Goal: Task Accomplishment & Management: Use online tool/utility

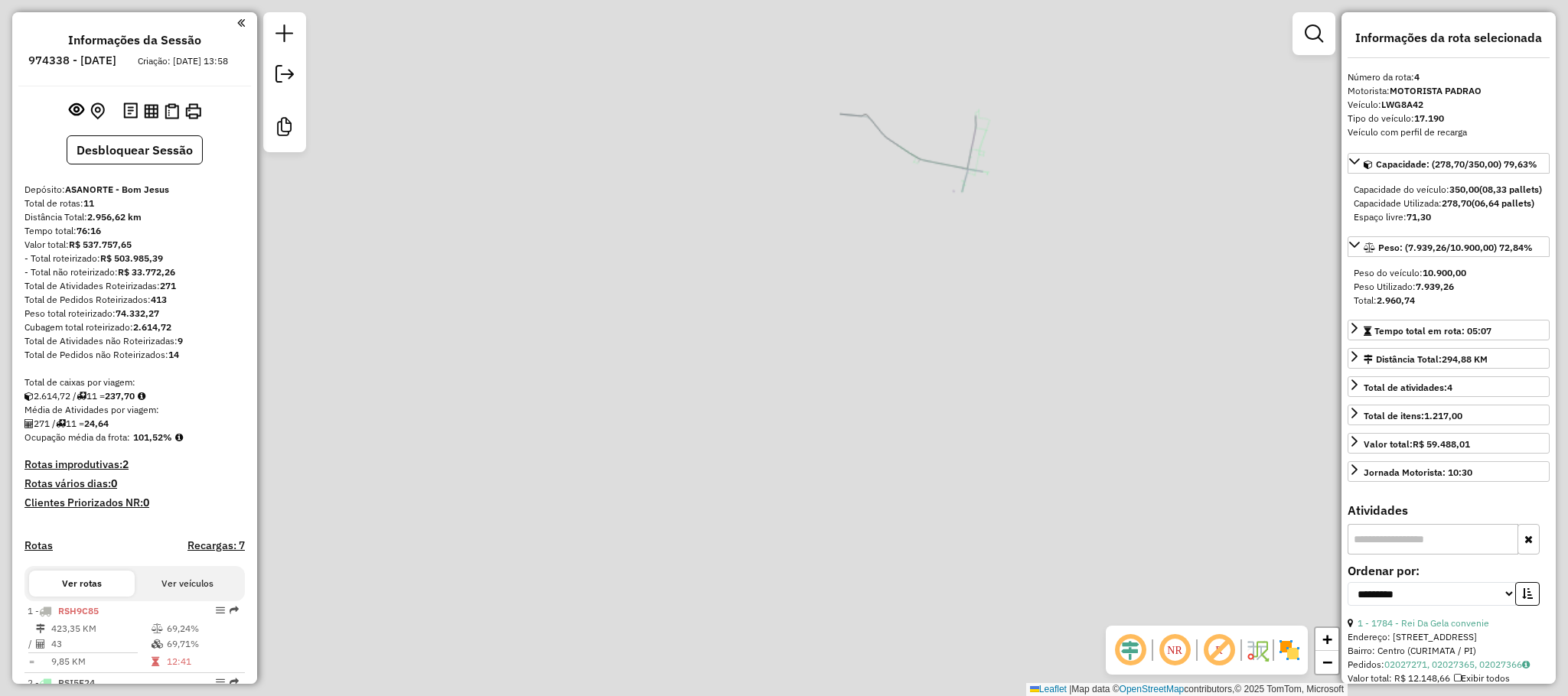
select select "**********"
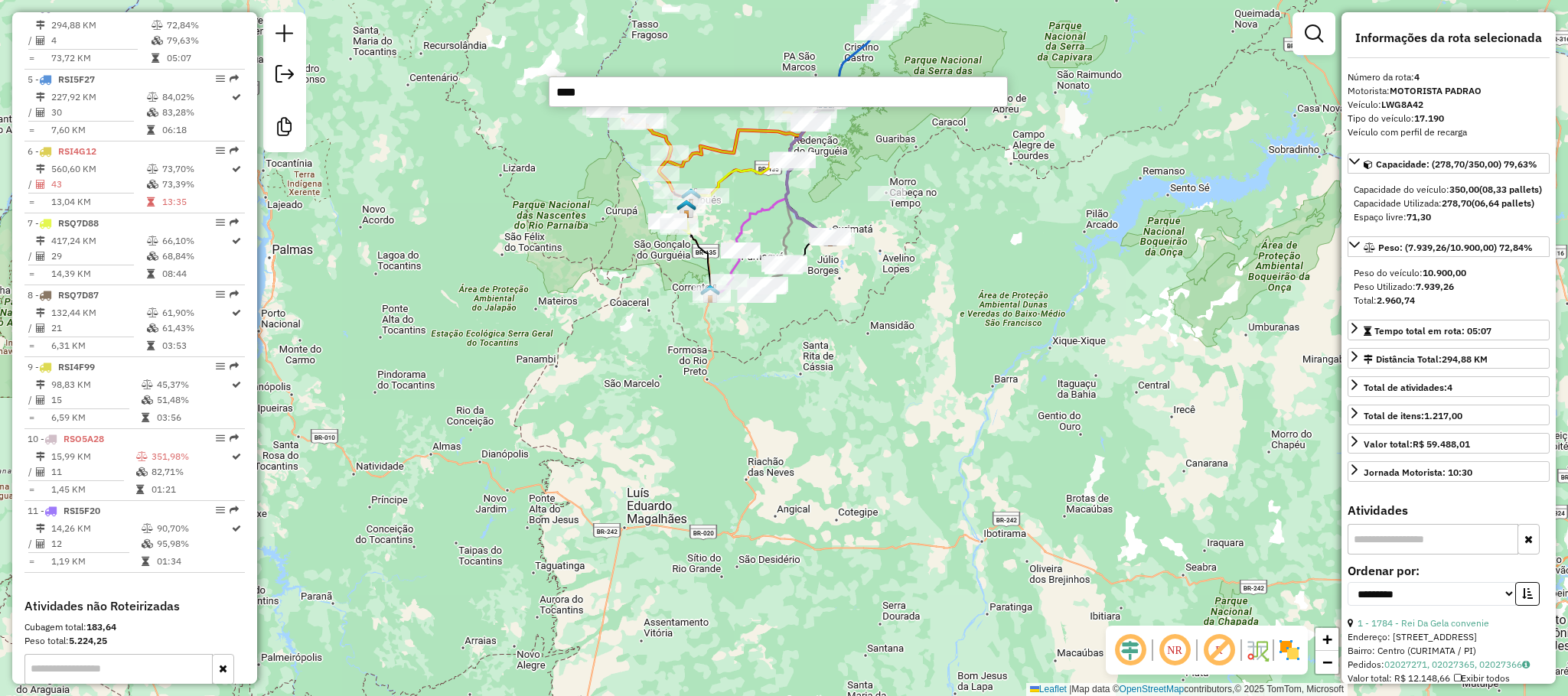
type input "****"
click at [840, 455] on div "Janela de atendimento Grade de atendimento Capacidade Transportadoras Veículos …" at bounding box center [784, 348] width 1568 height 696
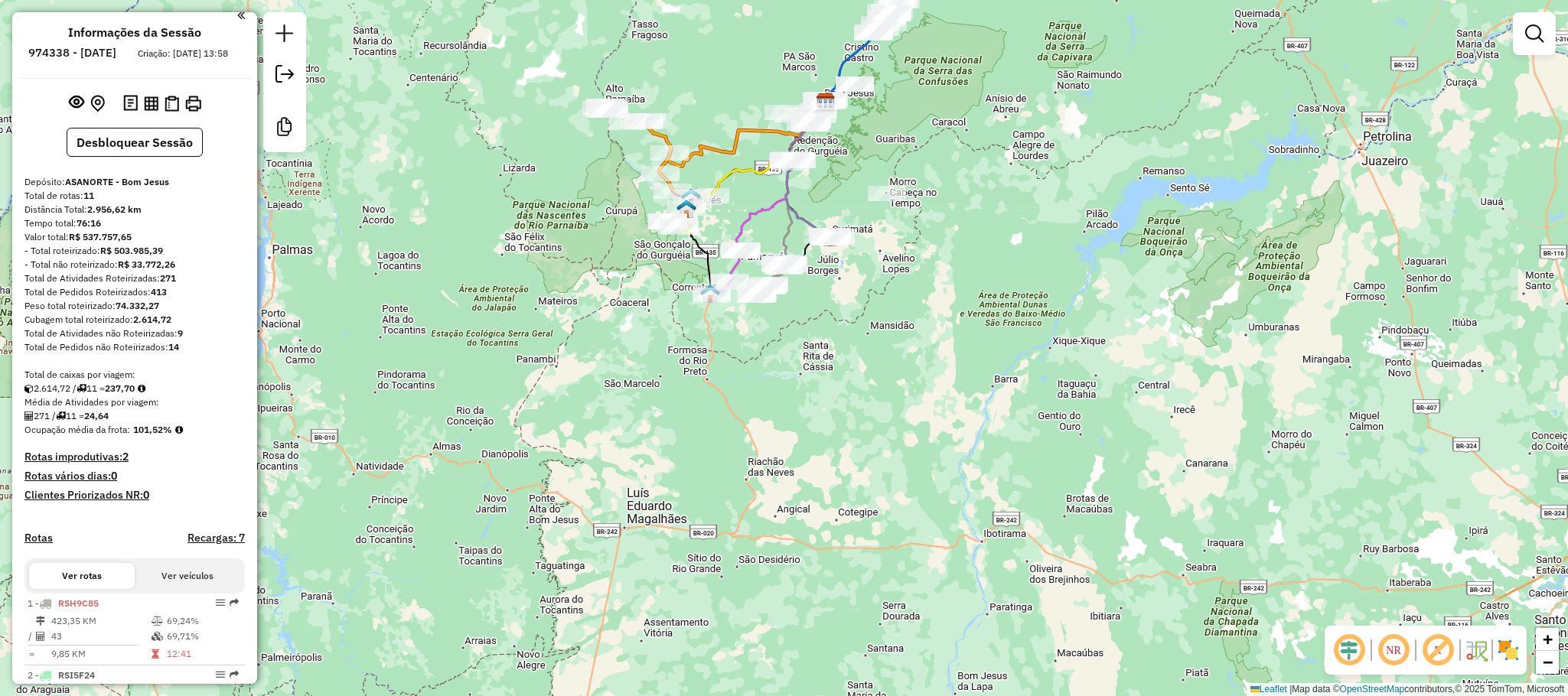
scroll to position [0, 0]
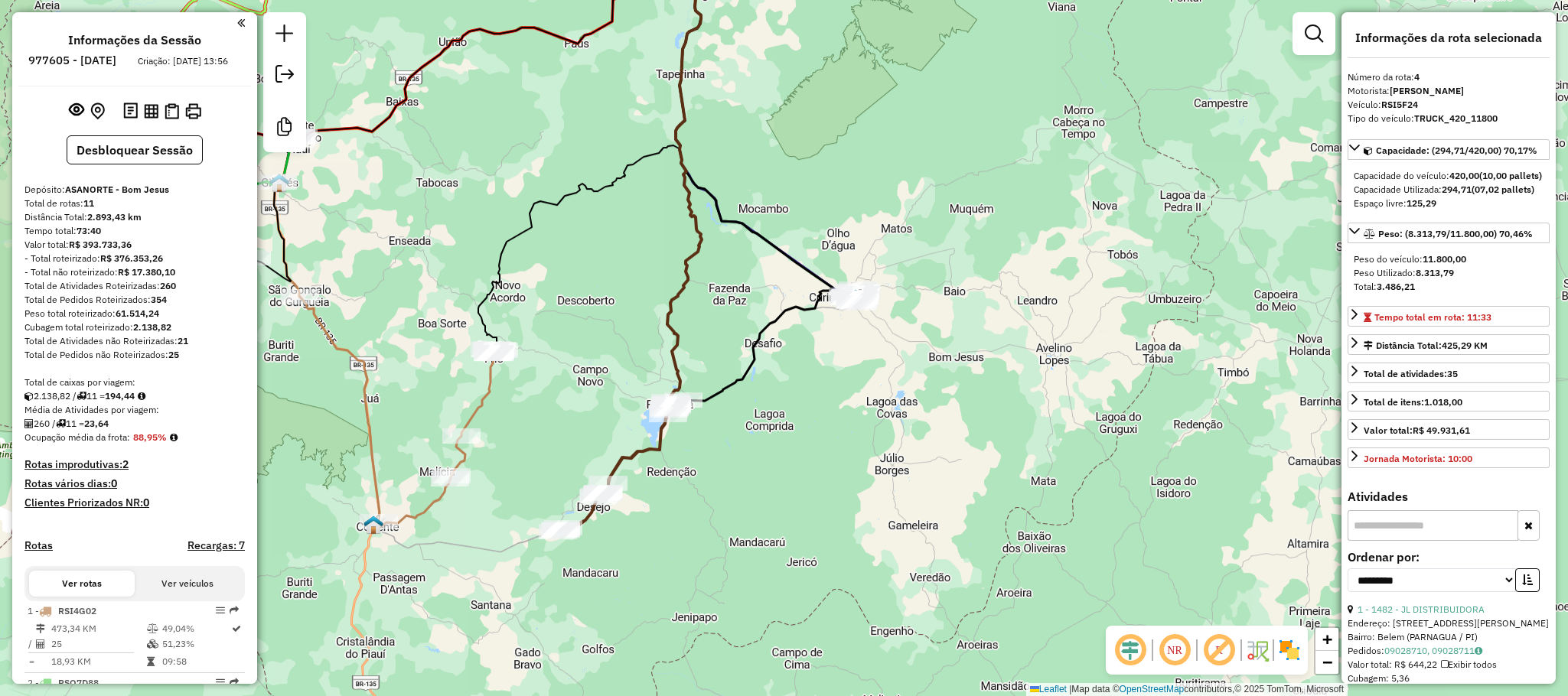
select select "**********"
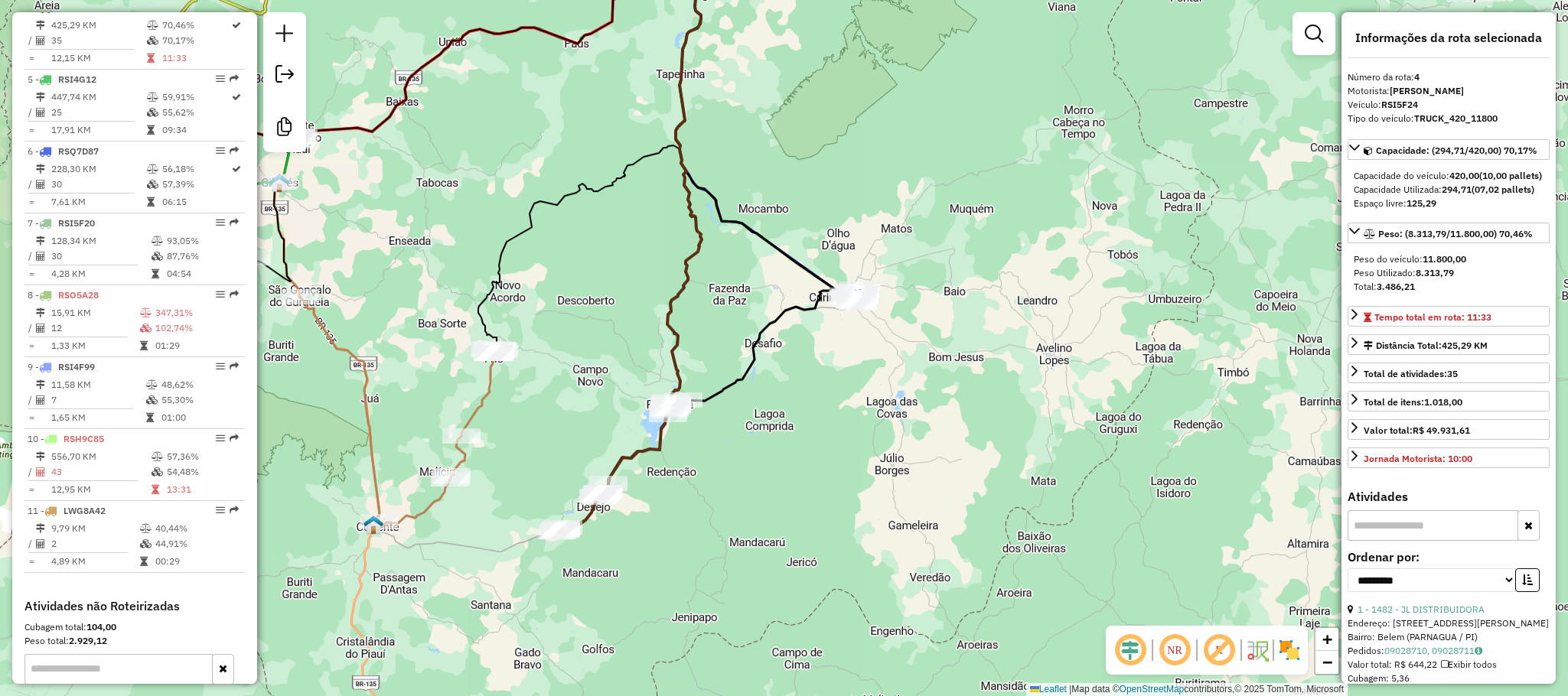
drag, startPoint x: 1037, startPoint y: 264, endPoint x: 1070, endPoint y: 278, distance: 35.8
click at [1070, 278] on div "Janela de atendimento Grade de atendimento Capacidade Transportadoras Veículos …" at bounding box center [784, 348] width 1568 height 696
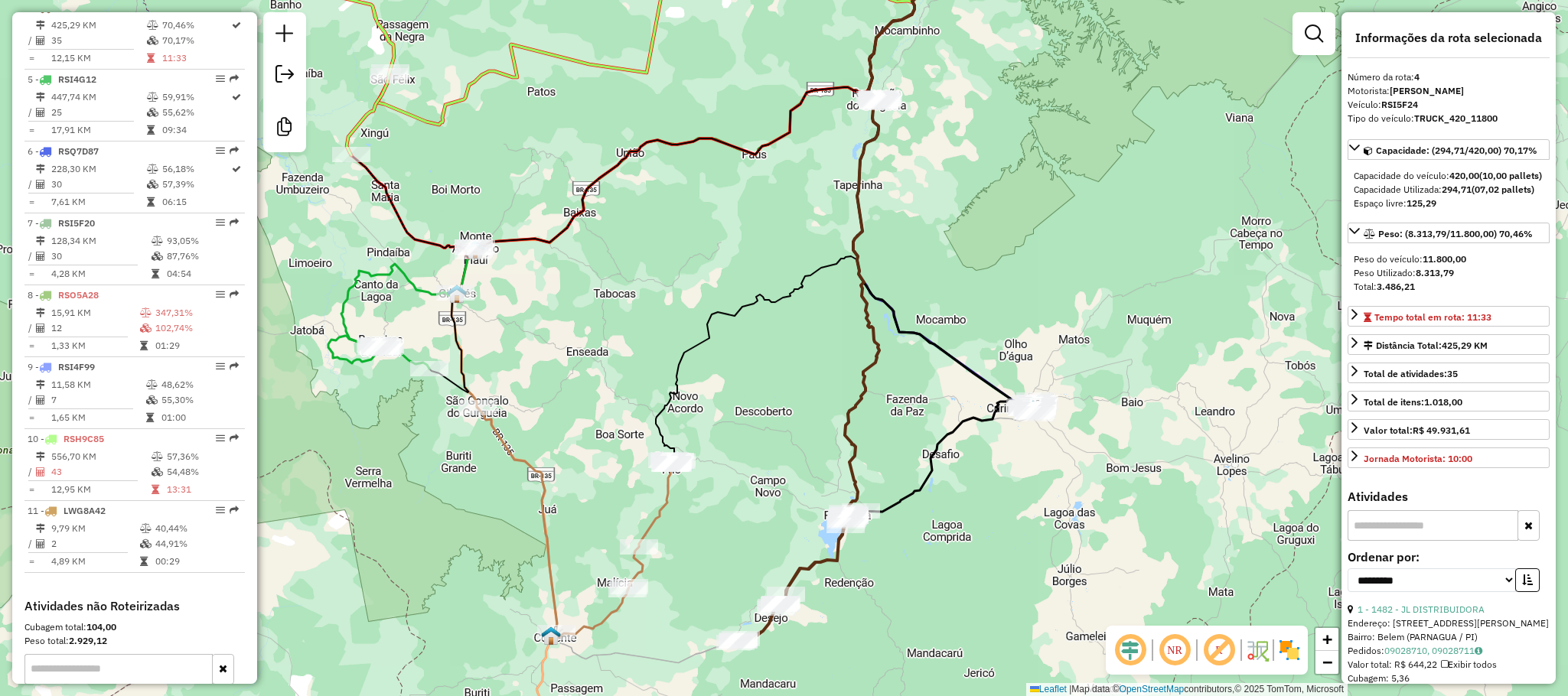
drag, startPoint x: 611, startPoint y: 274, endPoint x: 723, endPoint y: 309, distance: 117.3
click at [743, 311] on div "Janela de atendimento Grade de atendimento Capacidade Transportadoras Veículos …" at bounding box center [784, 348] width 1568 height 696
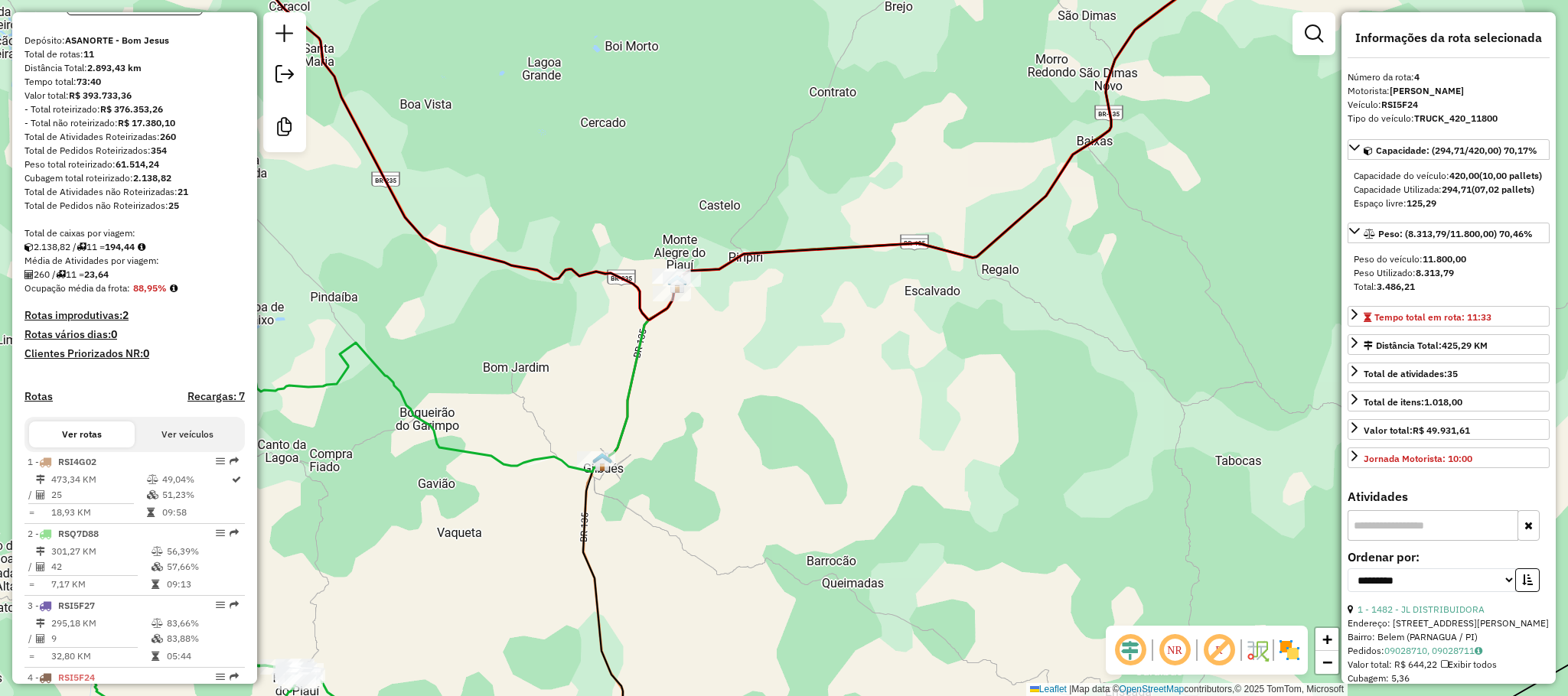
scroll to position [0, 0]
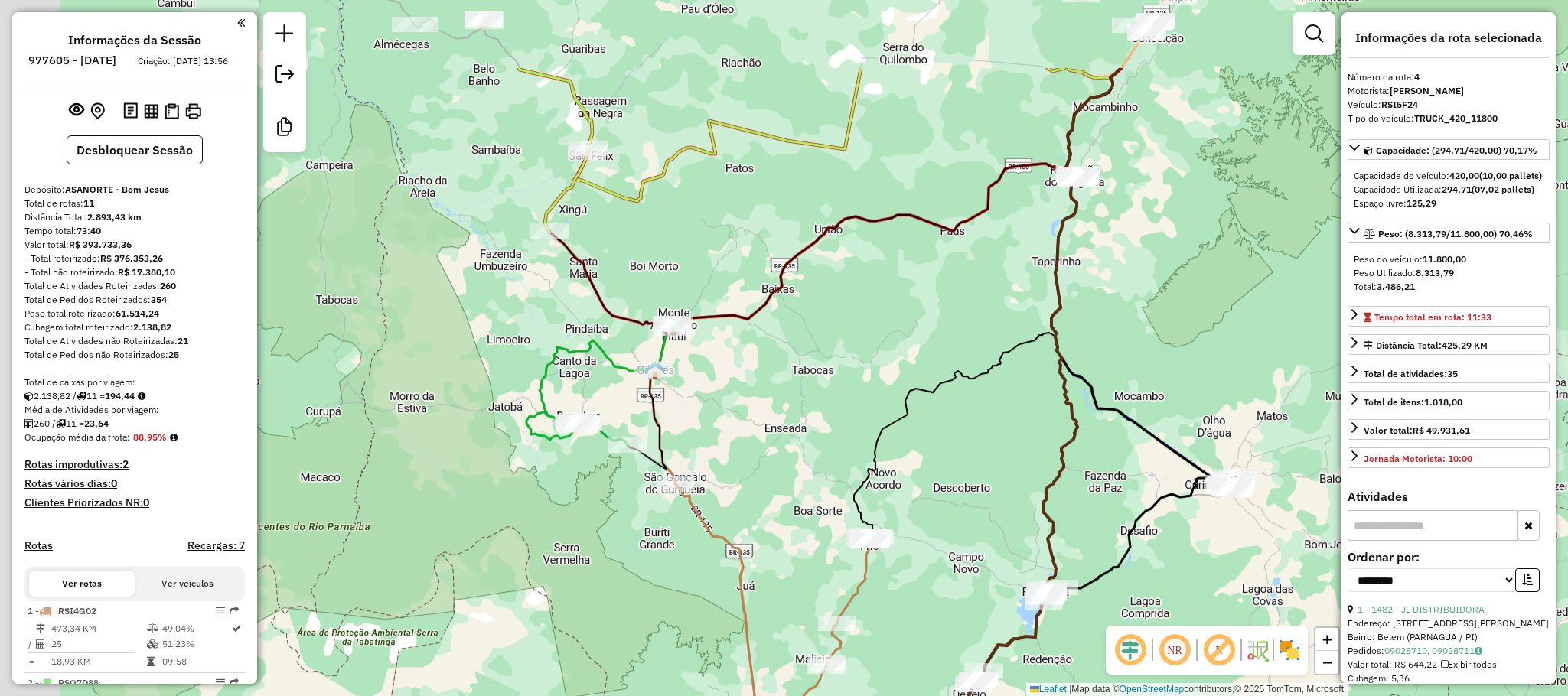
drag, startPoint x: 627, startPoint y: 81, endPoint x: 787, endPoint y: 299, distance: 270.4
click at [787, 299] on div "Janela de atendimento Grade de atendimento Capacidade Transportadoras Veículos …" at bounding box center [784, 348] width 1568 height 696
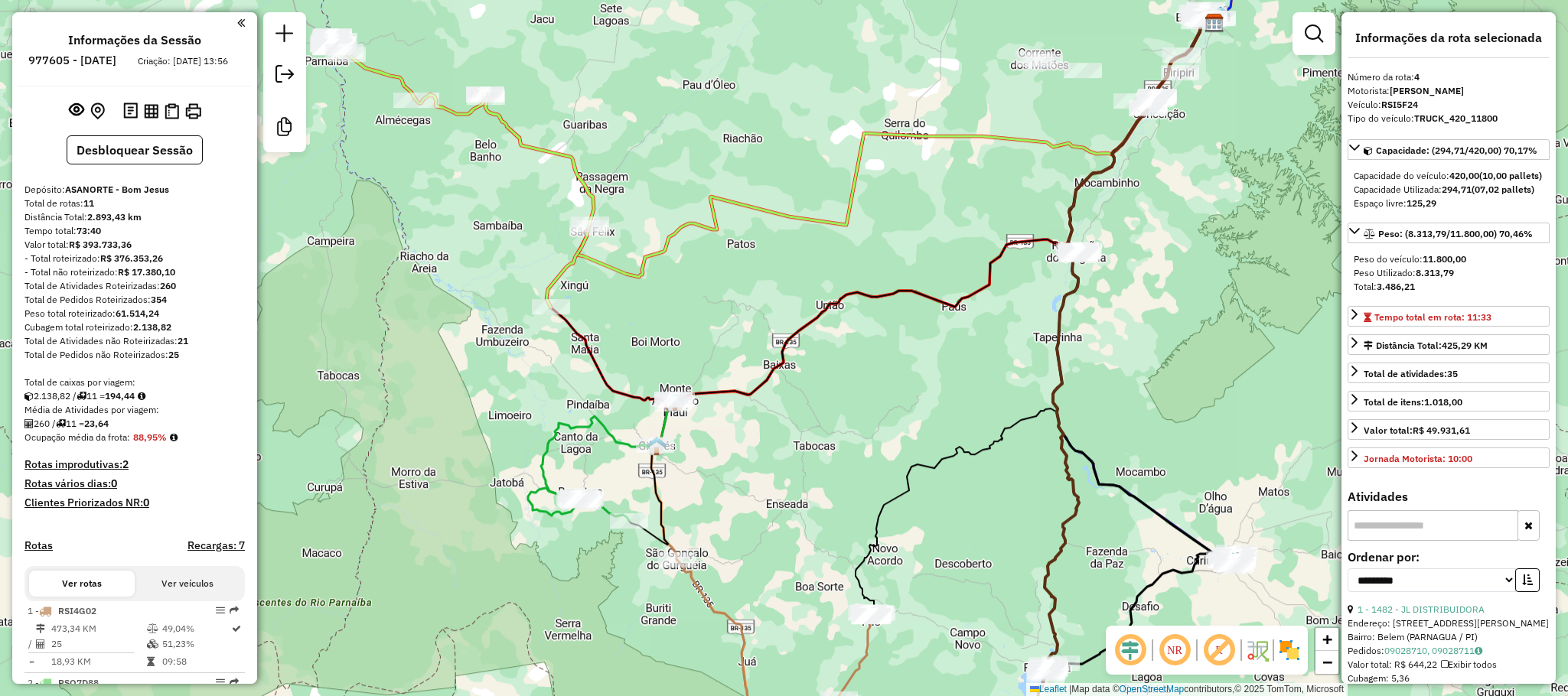
drag, startPoint x: 1218, startPoint y: 303, endPoint x: 999, endPoint y: 248, distance: 225.8
click at [1006, 252] on div "Janela de atendimento Grade de atendimento Capacidade Transportadoras Veículos …" at bounding box center [784, 348] width 1568 height 696
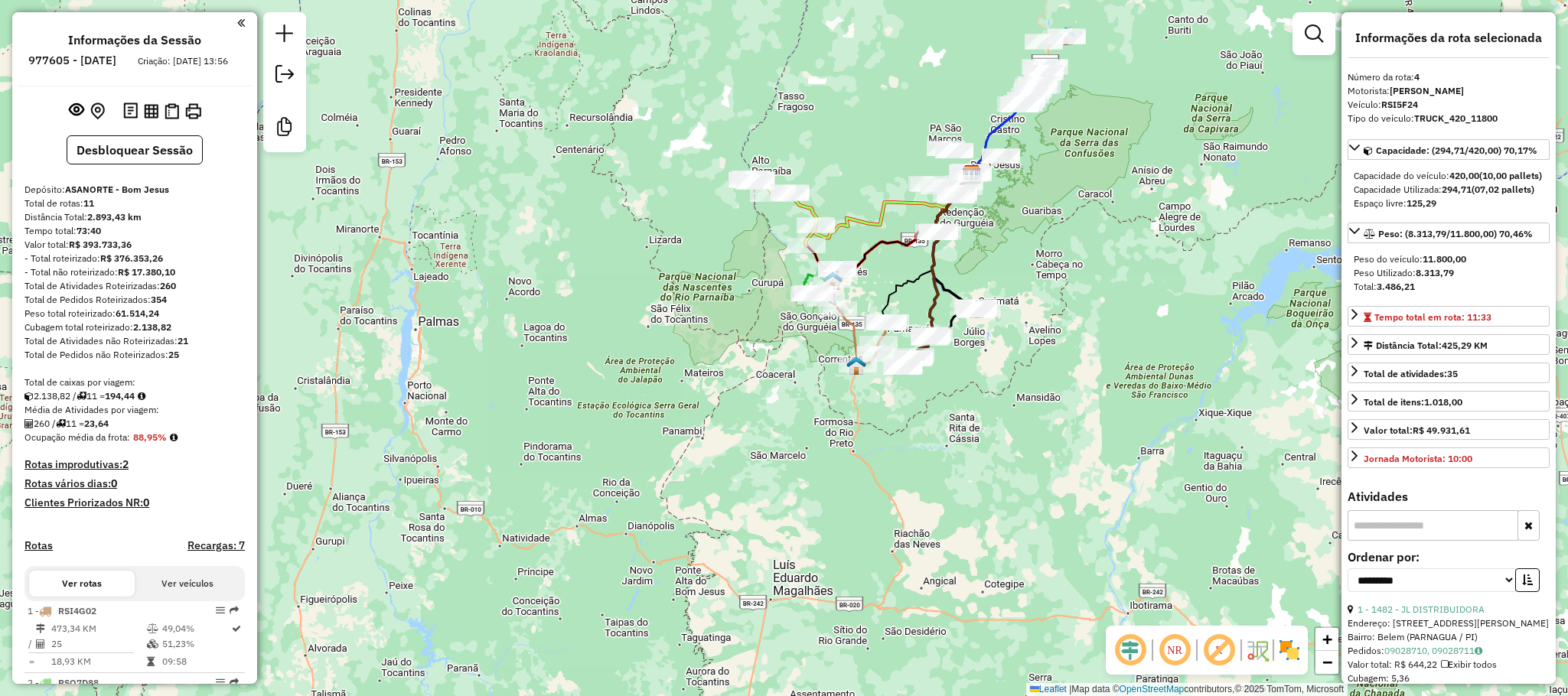
drag, startPoint x: 1079, startPoint y: 228, endPoint x: 922, endPoint y: 308, distance: 176.2
click at [934, 305] on div "Janela de atendimento Grade de atendimento Capacidade Transportadoras Veículos …" at bounding box center [784, 348] width 1568 height 696
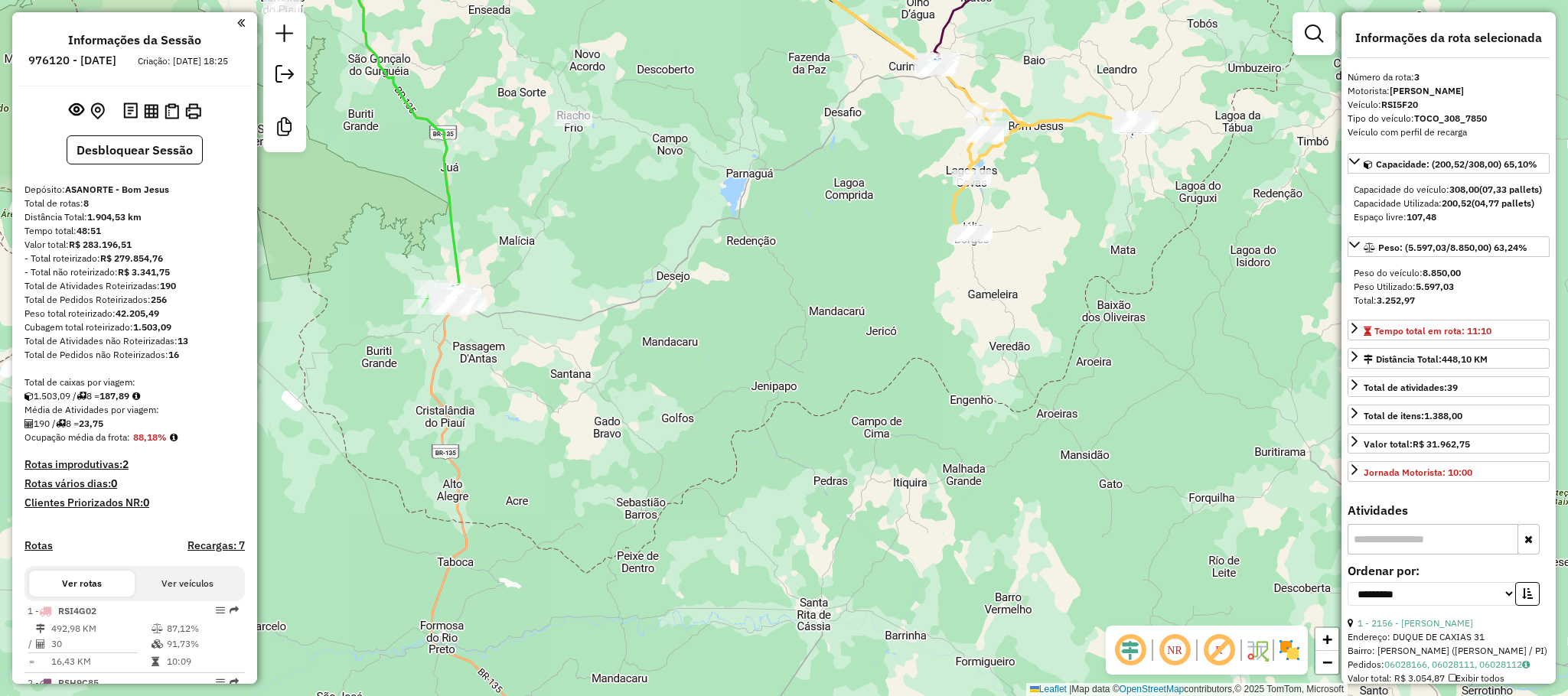
select select "**********"
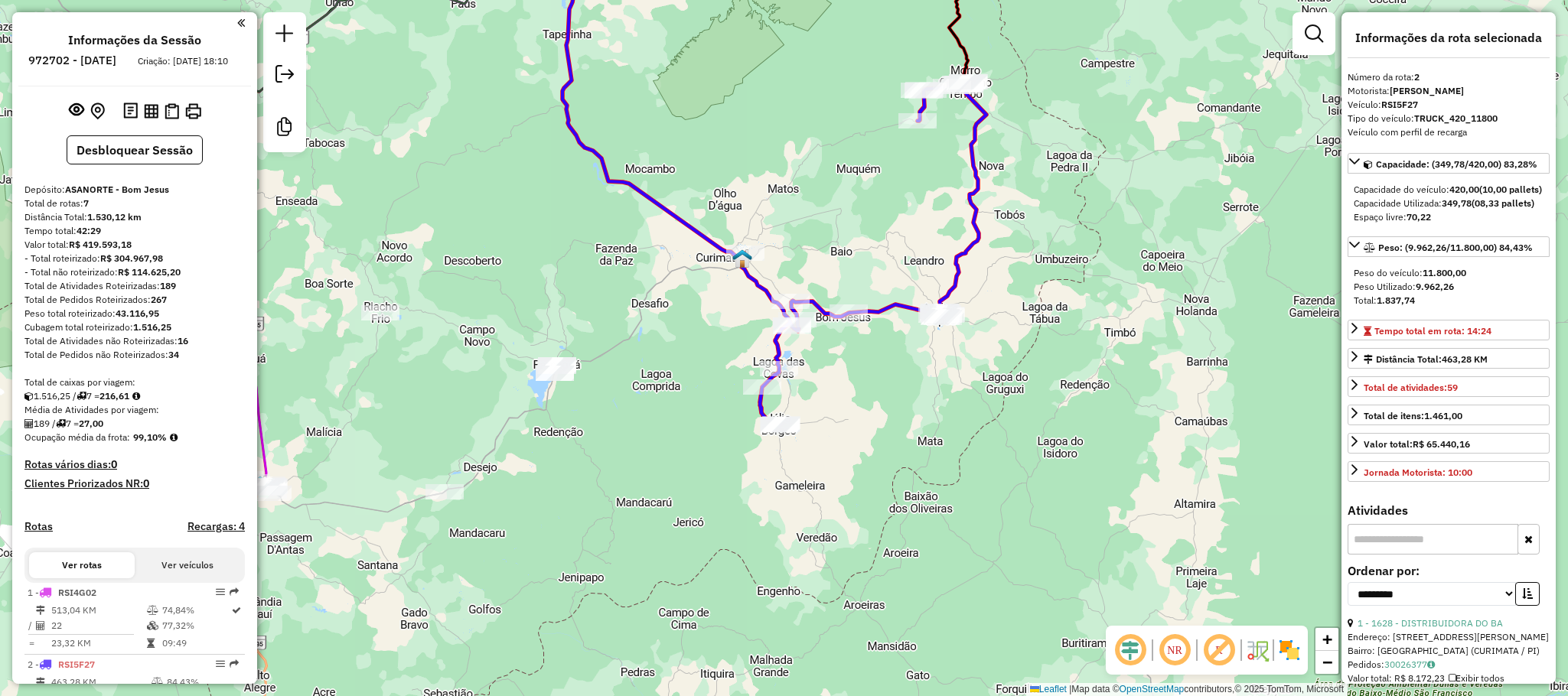
select select "**********"
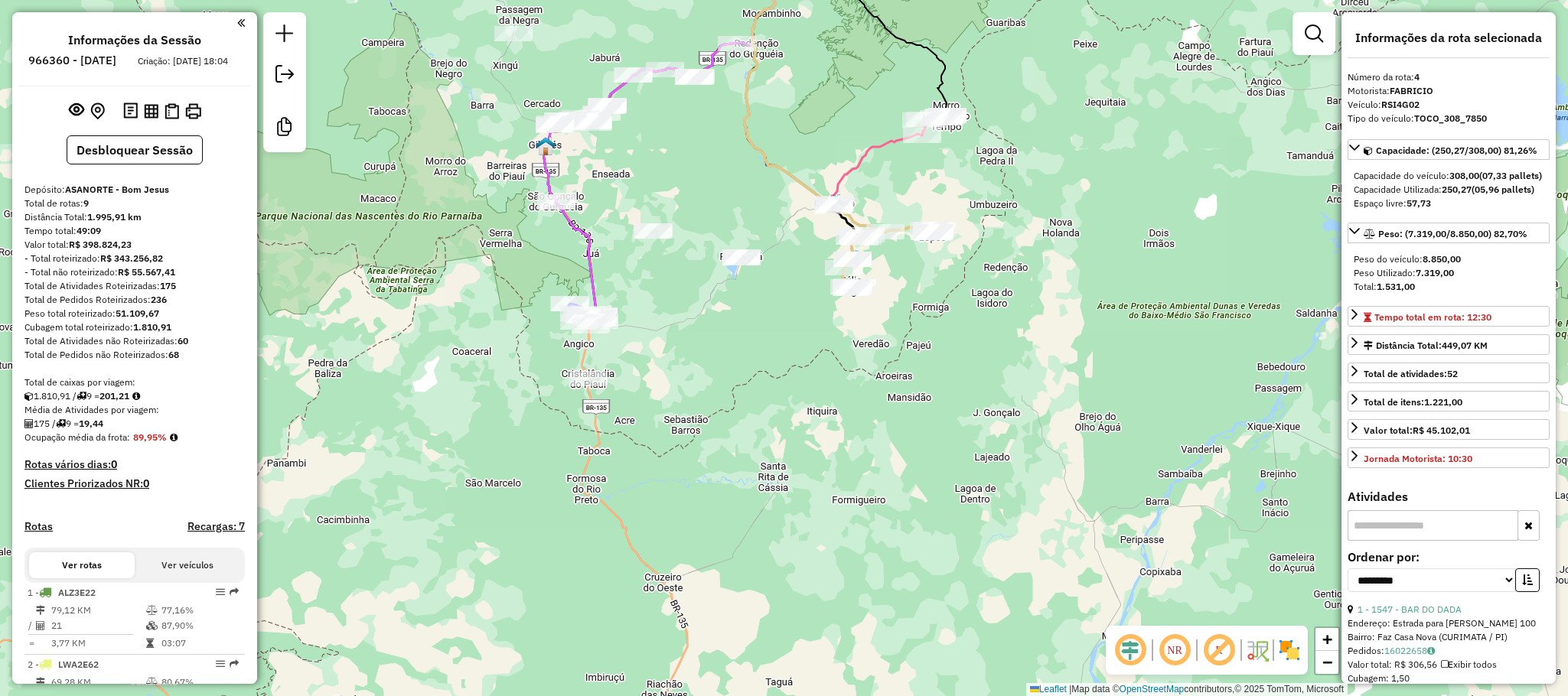
select select "**********"
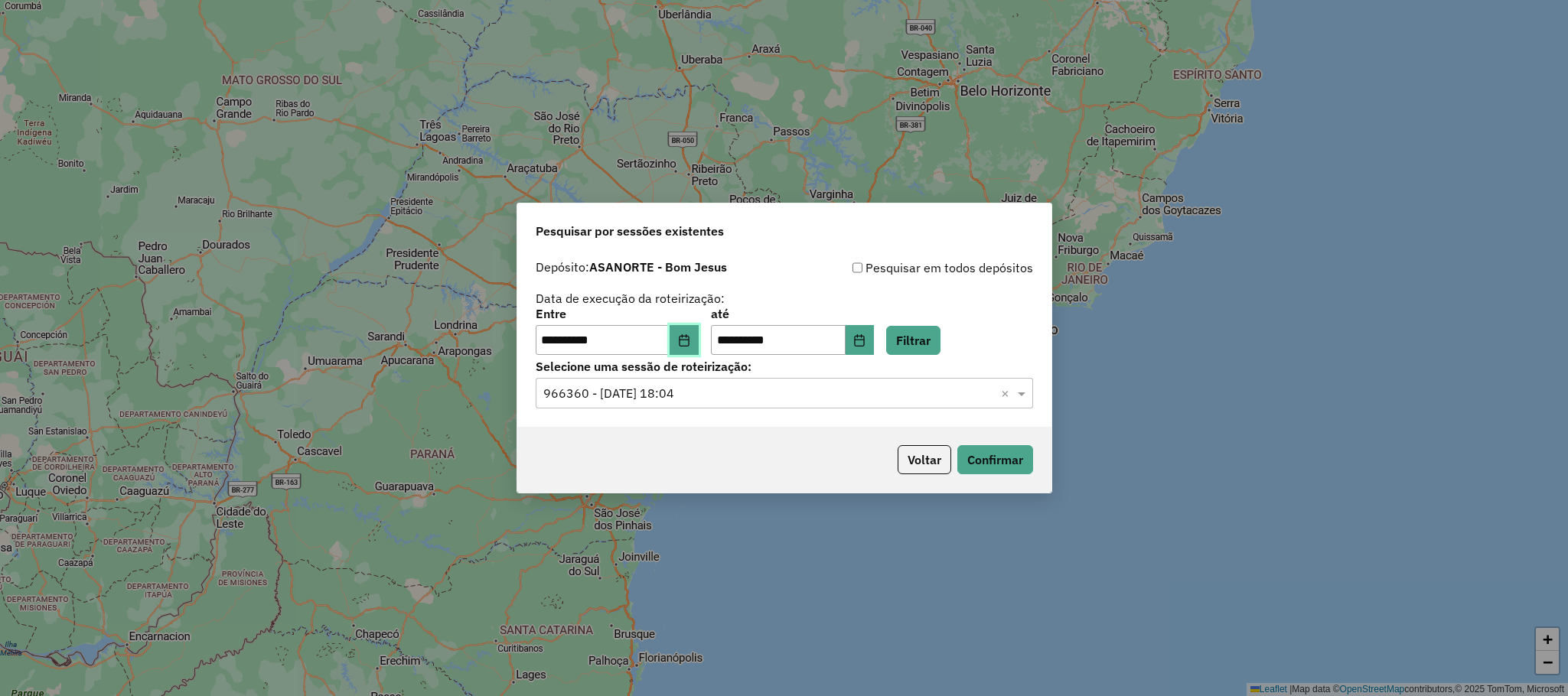
click at [685, 336] on button "Choose Date" at bounding box center [683, 341] width 29 height 31
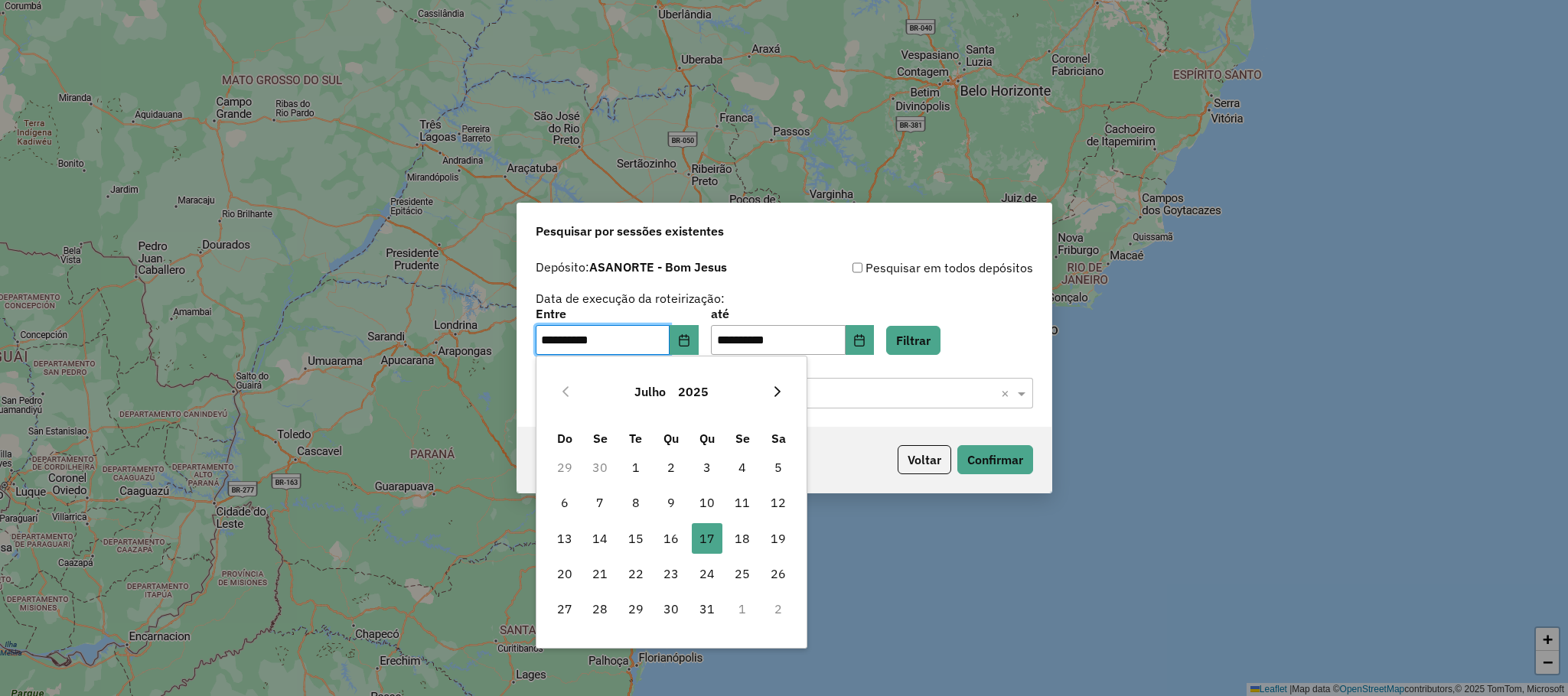
click at [776, 386] on icon "Next Month" at bounding box center [777, 392] width 12 height 12
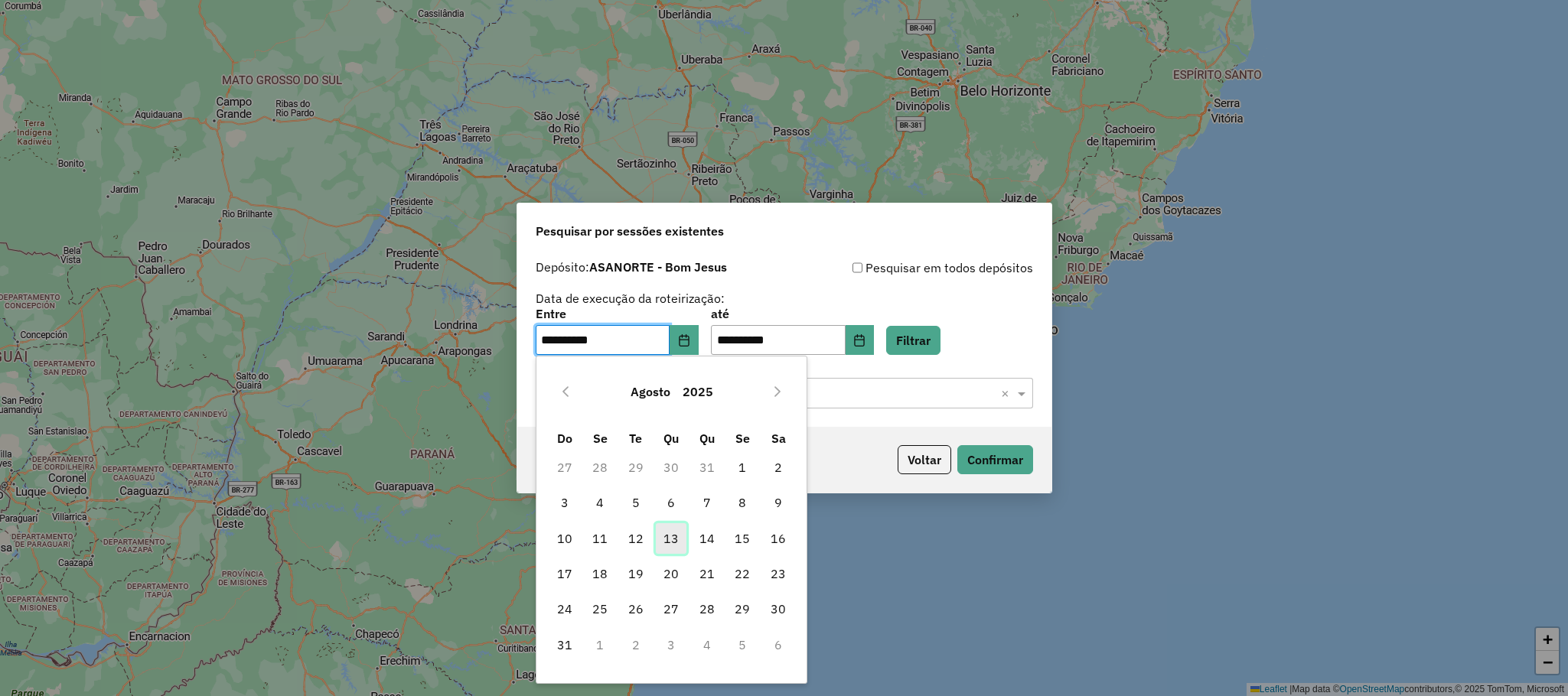
click at [659, 535] on span "13" at bounding box center [670, 539] width 31 height 31
type input "**********"
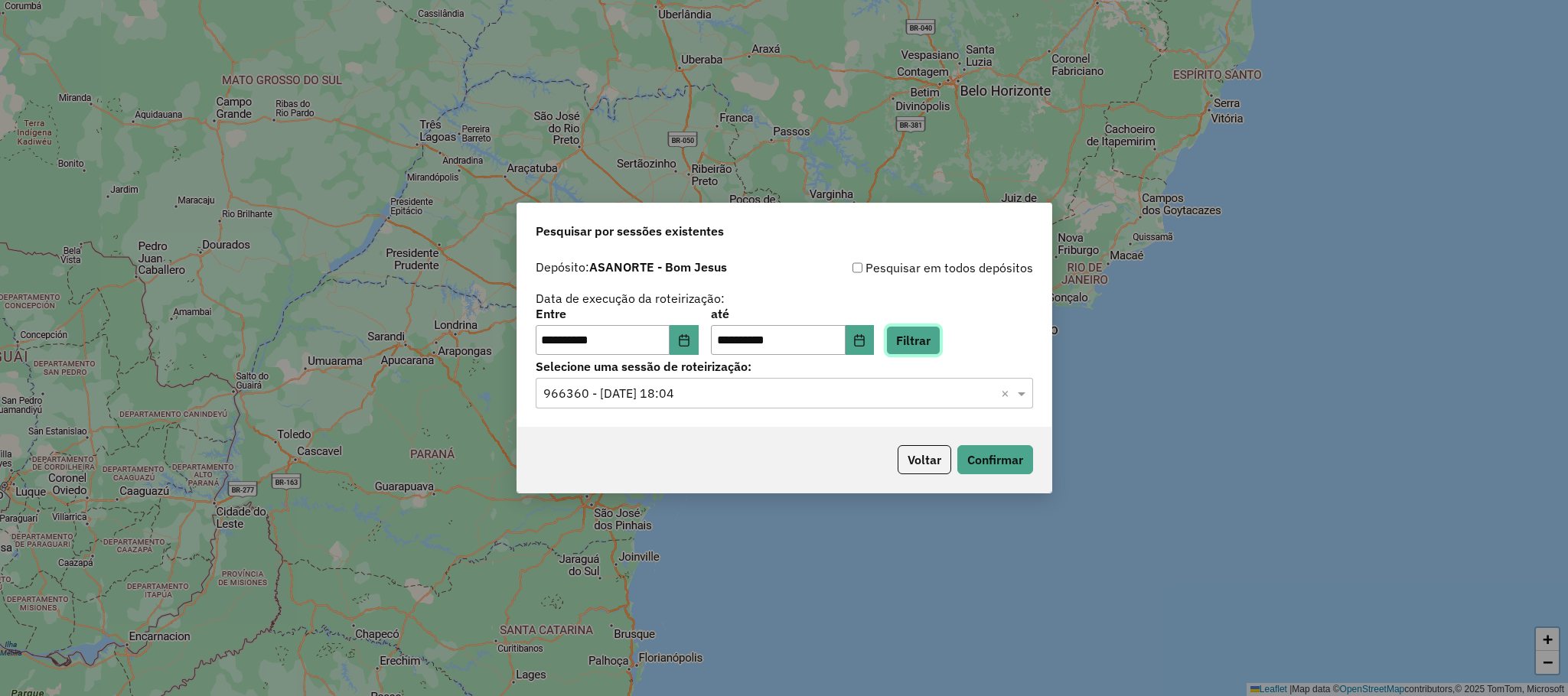
click at [940, 332] on button "Filtrar" at bounding box center [913, 340] width 54 height 29
click at [731, 390] on input "text" at bounding box center [769, 394] width 451 height 19
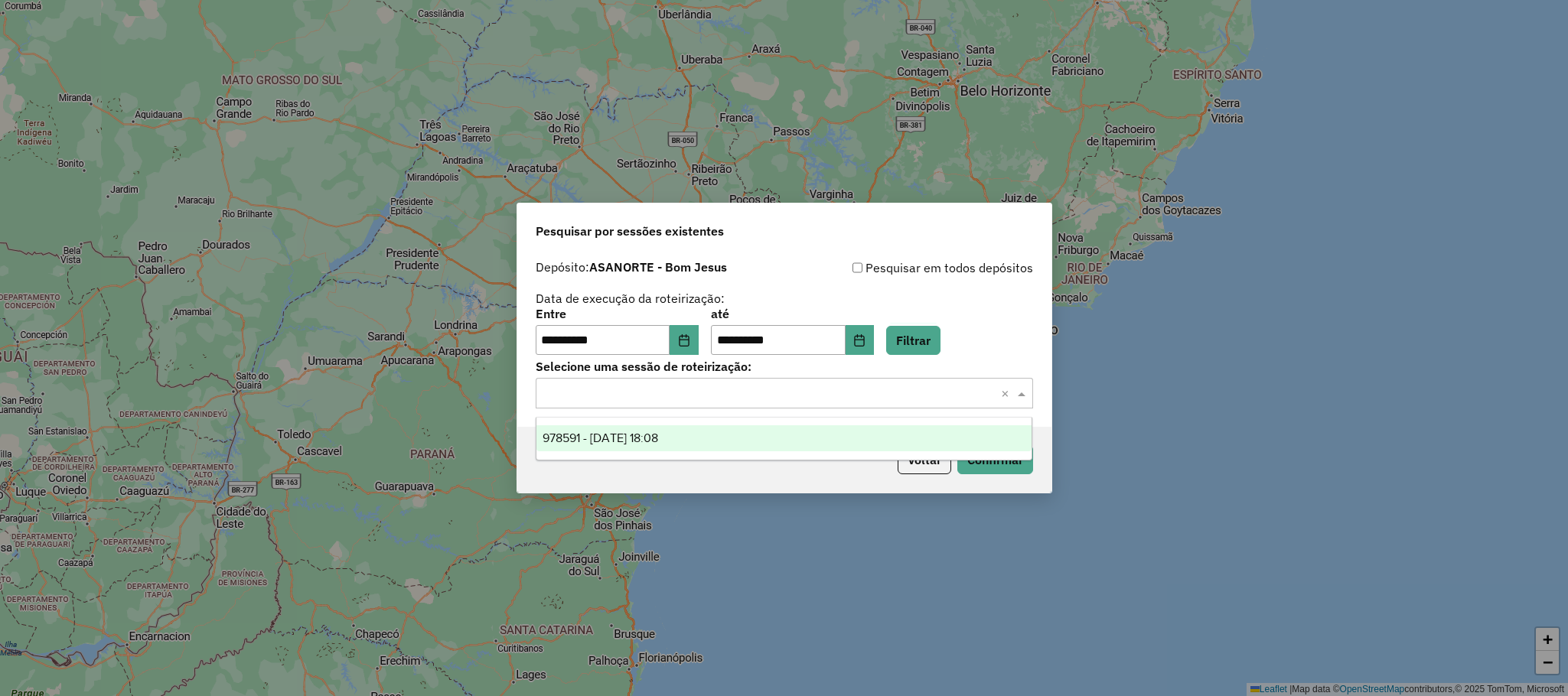
click at [645, 441] on span "978591 - 13/08/2025 18:08" at bounding box center [600, 438] width 116 height 13
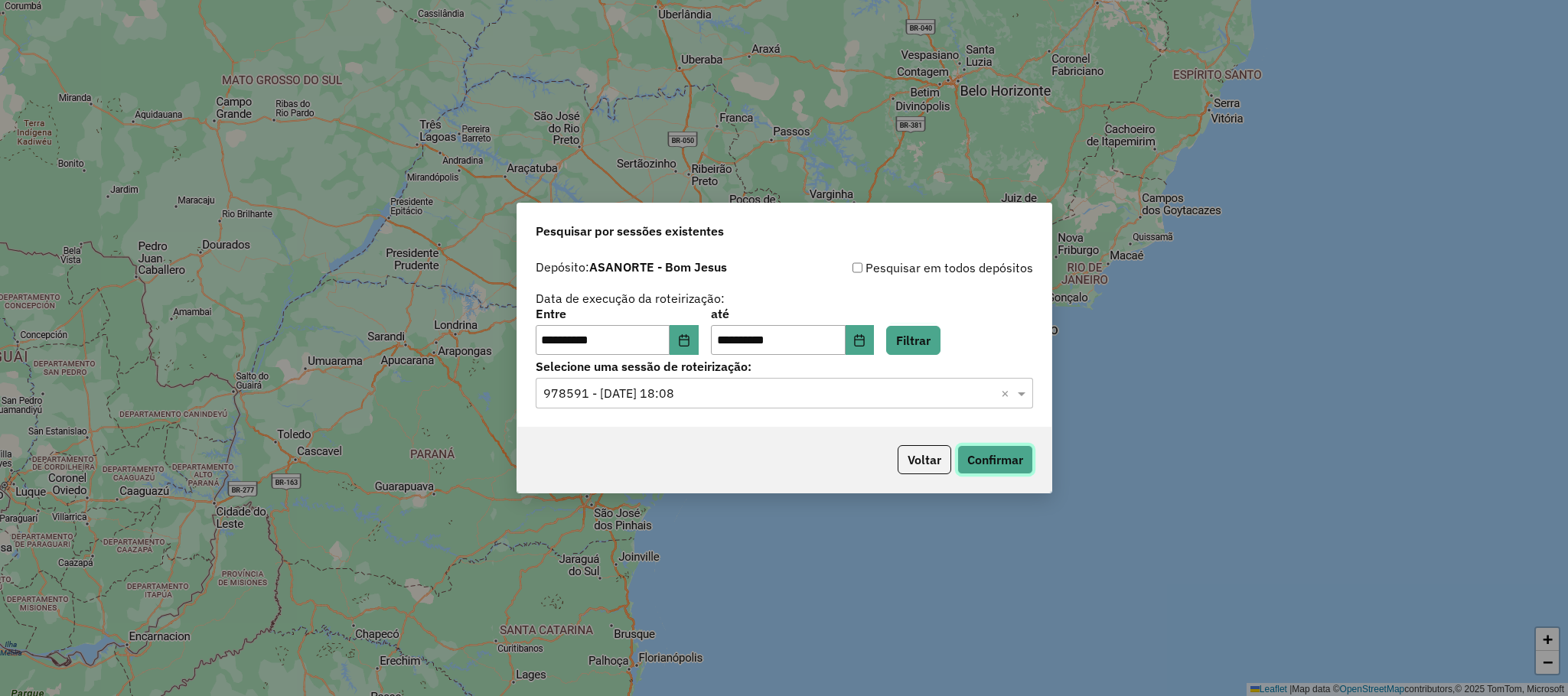
click at [995, 470] on button "Confirmar" at bounding box center [995, 459] width 76 height 29
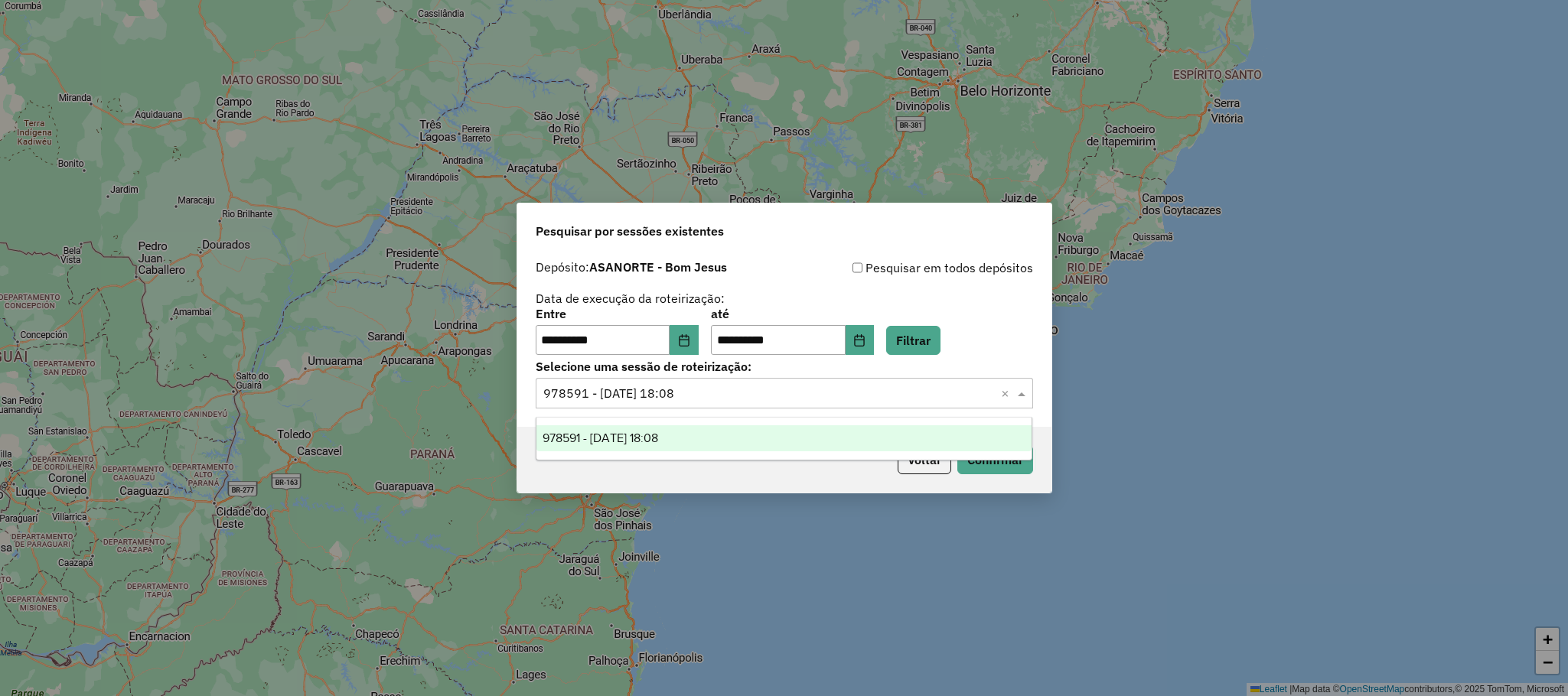
click at [729, 386] on input "text" at bounding box center [769, 394] width 451 height 19
click at [699, 346] on button "Choose Date" at bounding box center [683, 341] width 29 height 31
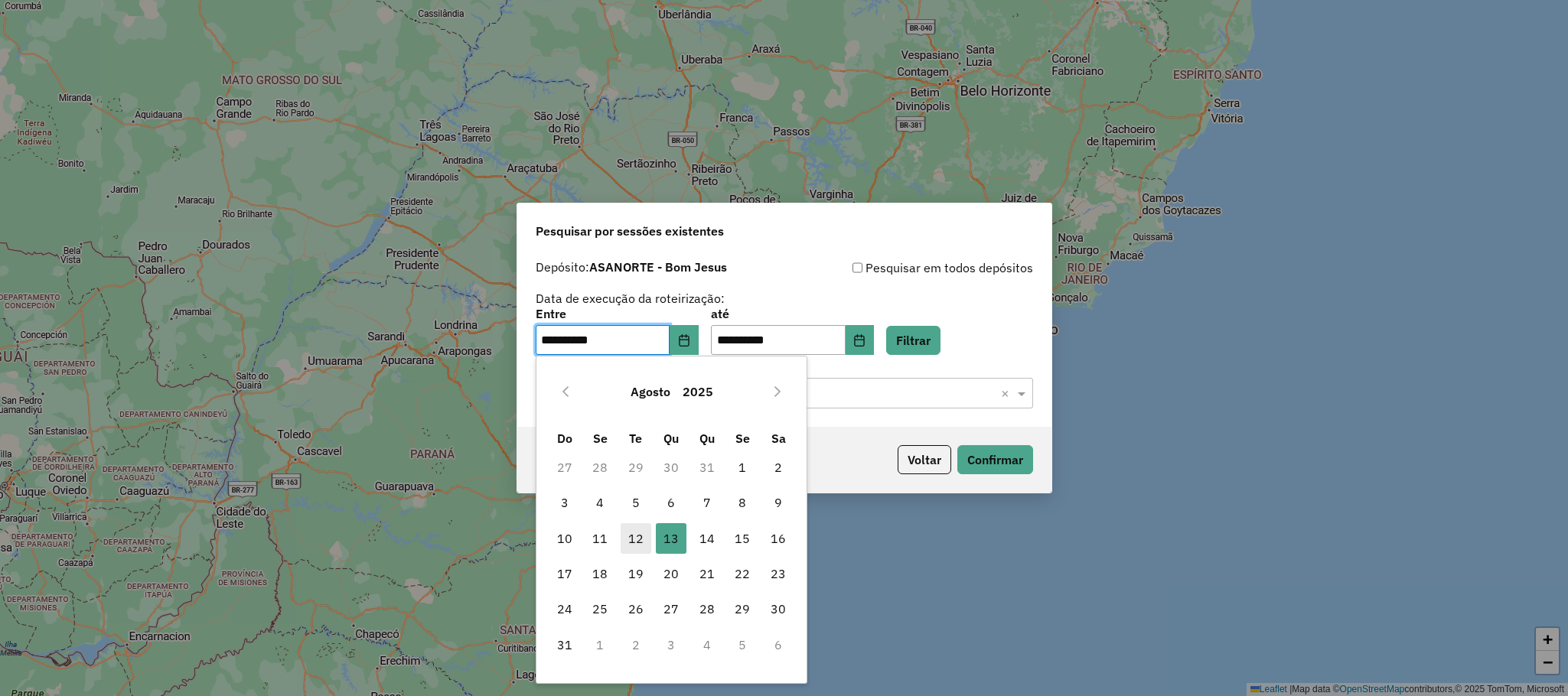
click at [635, 541] on span "12" at bounding box center [636, 539] width 31 height 31
type input "**********"
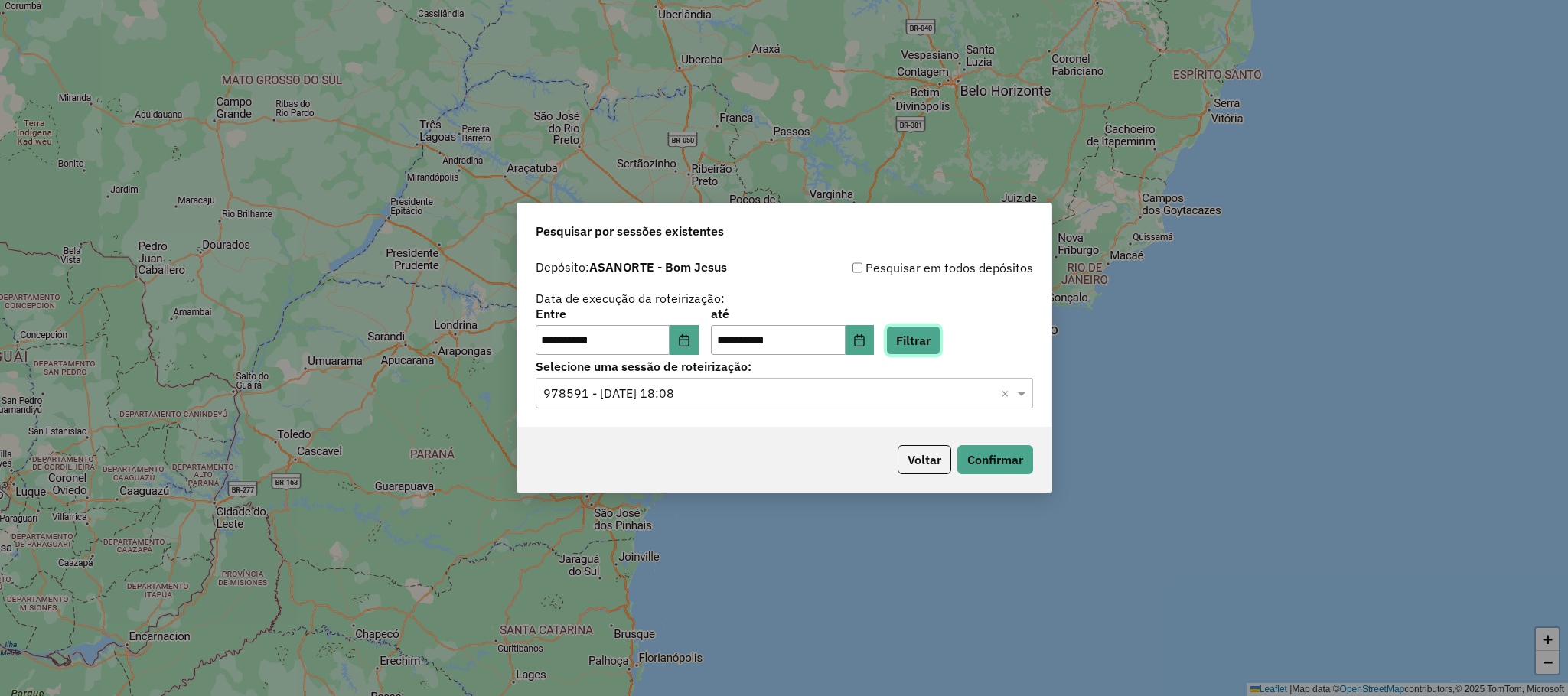
click at [932, 333] on button "Filtrar" at bounding box center [913, 340] width 54 height 29
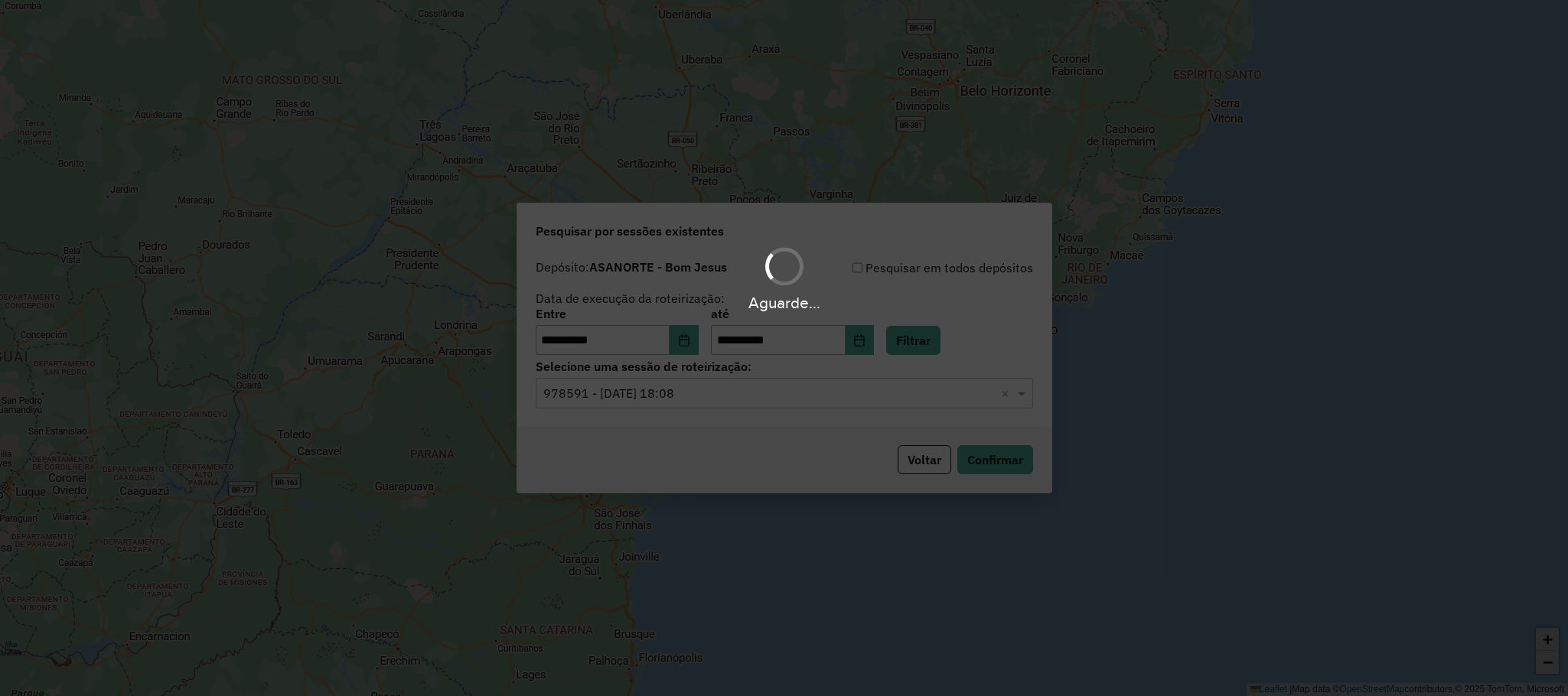
click at [828, 393] on input "text" at bounding box center [769, 394] width 451 height 19
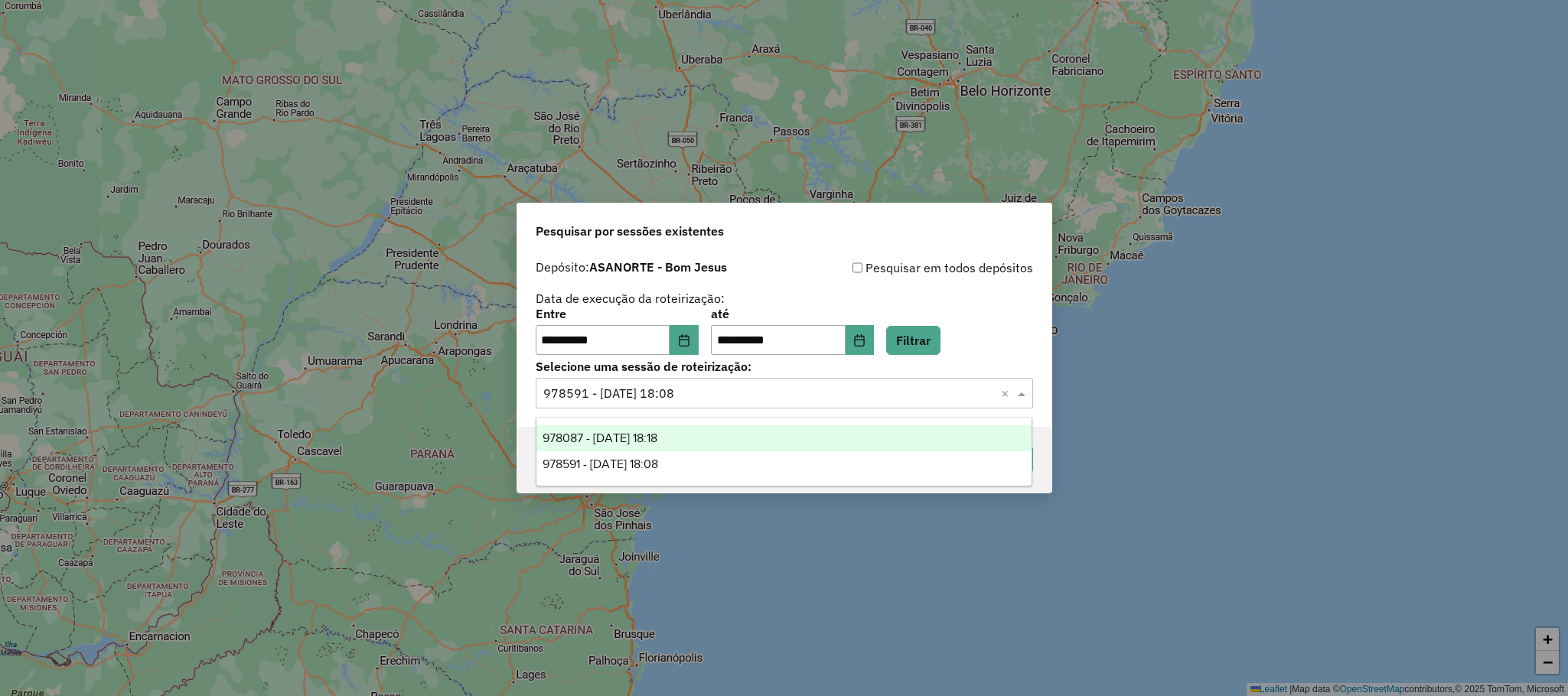
click at [696, 435] on div "978087 - 12/08/2025 18:18" at bounding box center [784, 439] width 495 height 26
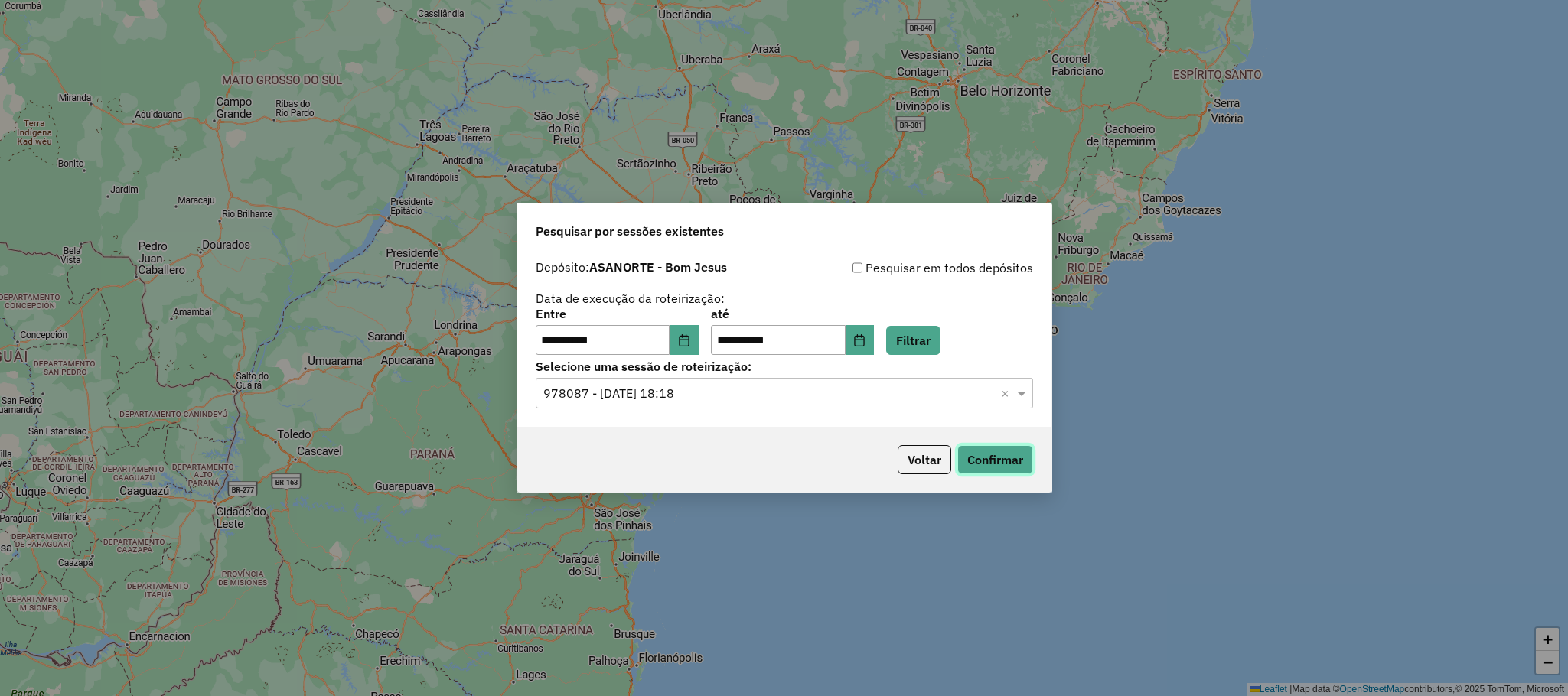
click at [1006, 455] on button "Confirmar" at bounding box center [995, 459] width 76 height 29
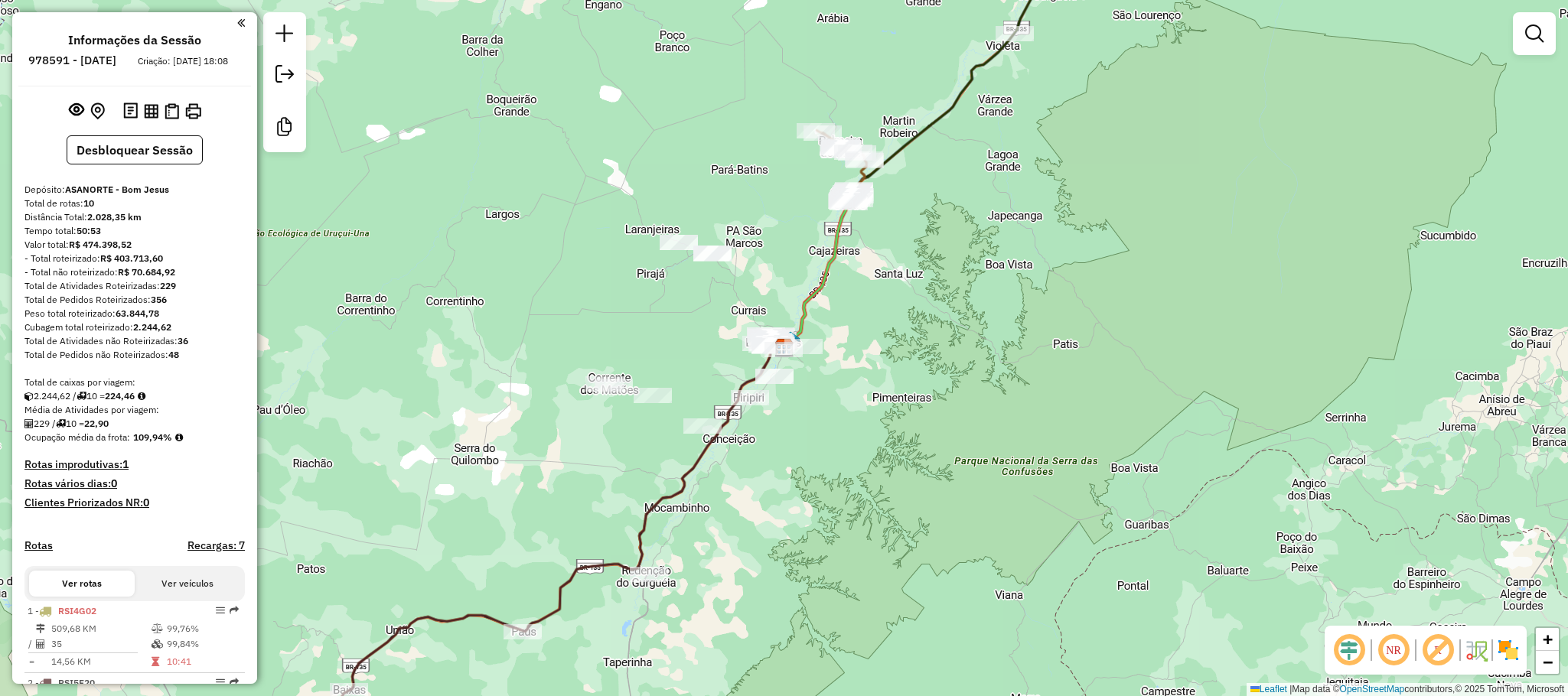
drag, startPoint x: 795, startPoint y: 533, endPoint x: 1022, endPoint y: 153, distance: 442.6
click at [989, 193] on div "Janela de atendimento Grade de atendimento Capacidade Transportadoras Veículos …" at bounding box center [784, 348] width 1568 height 696
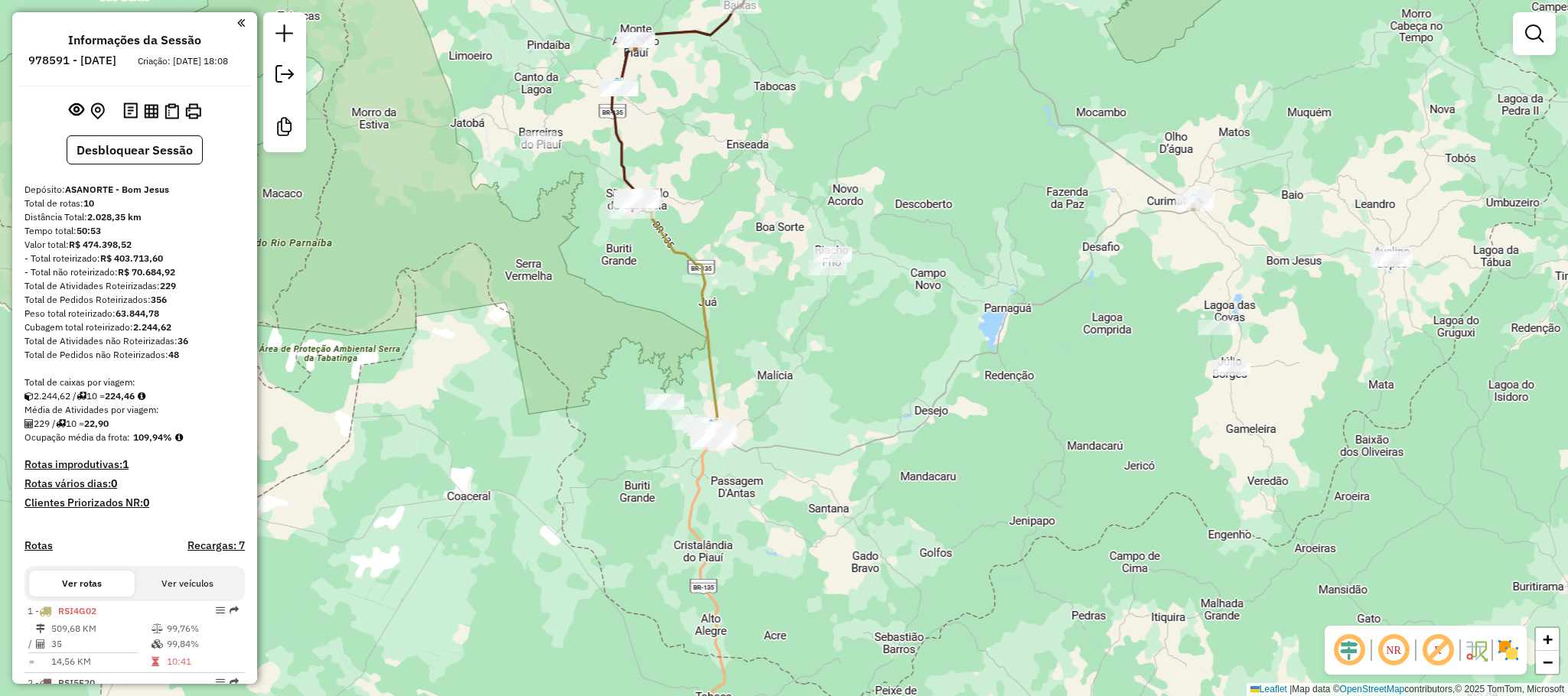
drag, startPoint x: 845, startPoint y: 103, endPoint x: 797, endPoint y: 326, distance: 228.1
click at [809, 312] on div "Janela de atendimento Grade de atendimento Capacidade Transportadoras Veículos …" at bounding box center [784, 348] width 1568 height 696
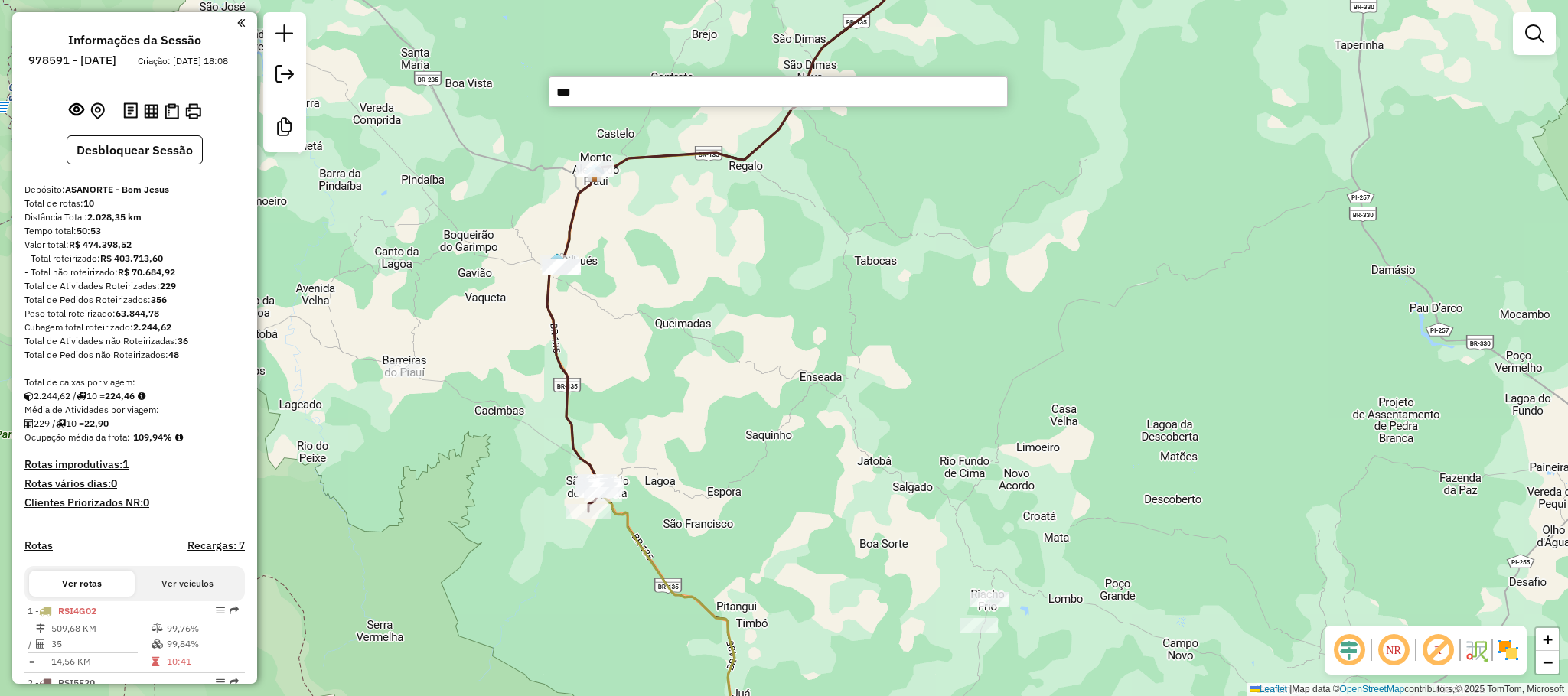
type input "****"
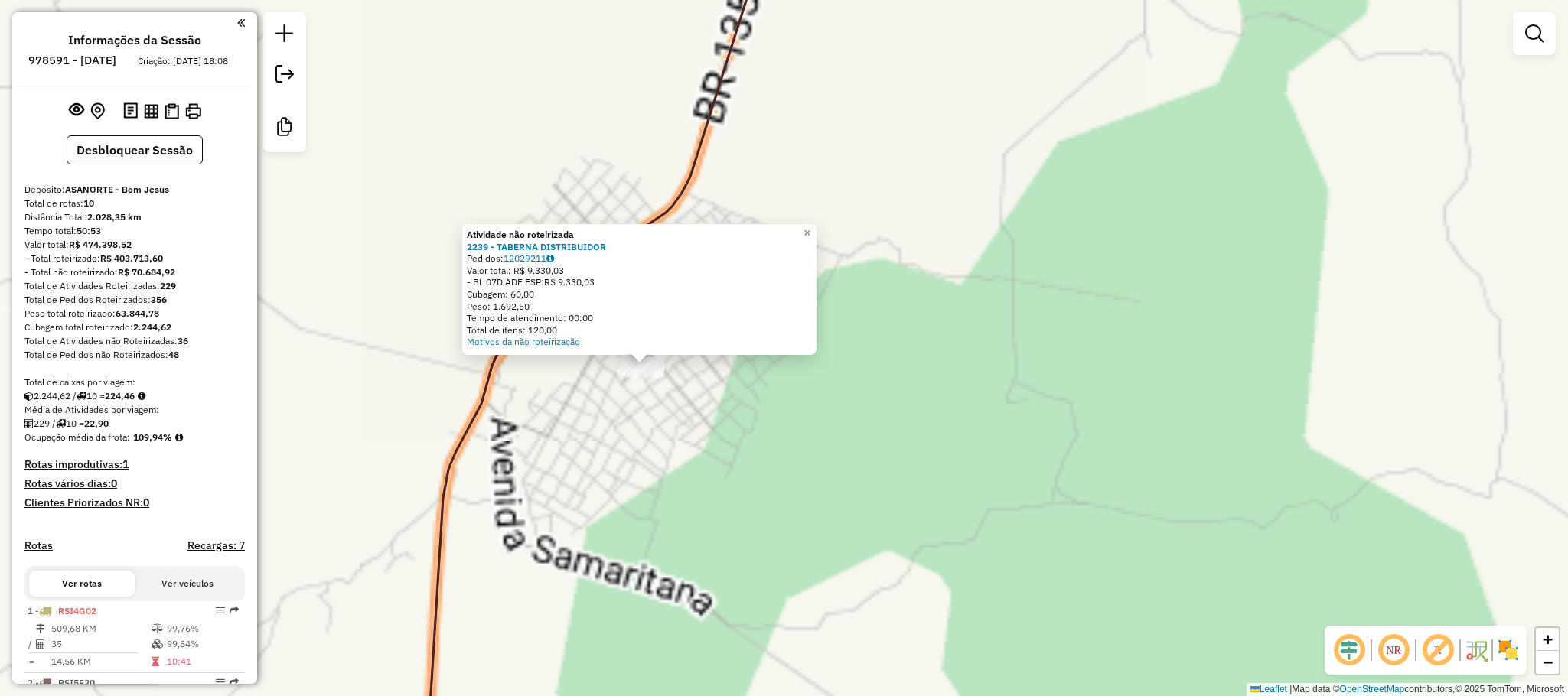
click at [753, 450] on div "Atividade não roteirizada 2239 - TABERNA DISTRIBUIDOR Pedidos: 12029211 Valor t…" at bounding box center [784, 348] width 1568 height 696
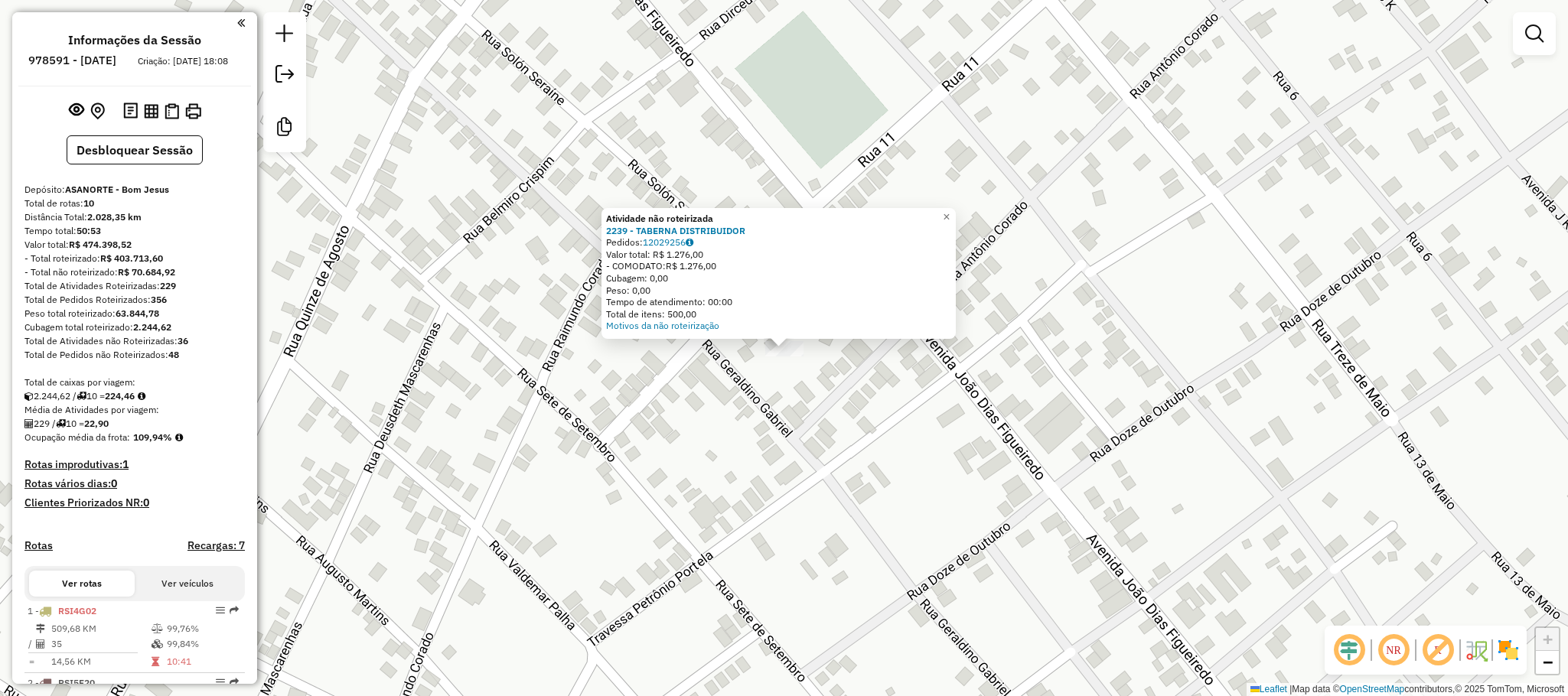
click at [880, 475] on div "Atividade não roteirizada 2239 - TABERNA DISTRIBUIDOR Pedidos: 12029256 Valor t…" at bounding box center [784, 348] width 1568 height 696
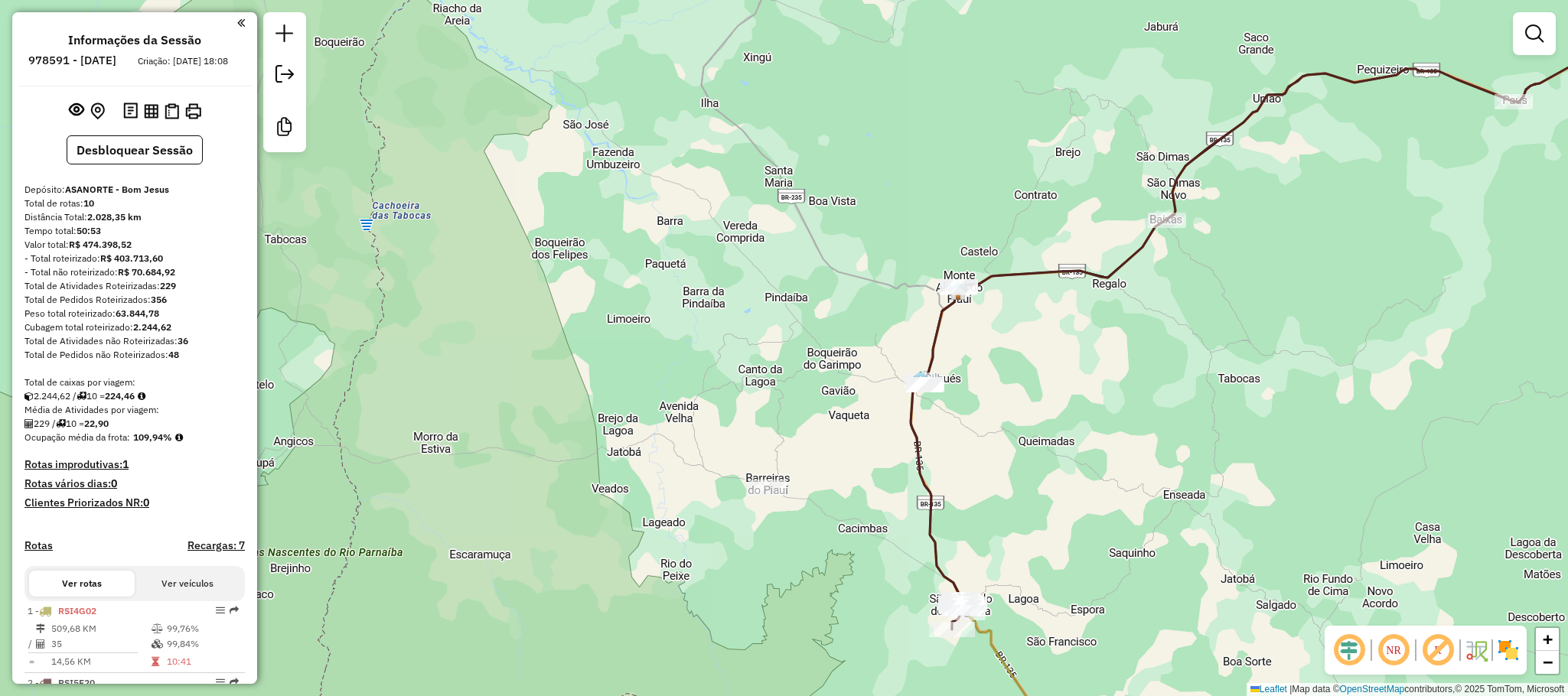
drag, startPoint x: 1209, startPoint y: 372, endPoint x: 932, endPoint y: 333, distance: 279.7
click at [971, 338] on div "Janela de atendimento Grade de atendimento Capacidade Transportadoras Veículos …" at bounding box center [784, 348] width 1568 height 696
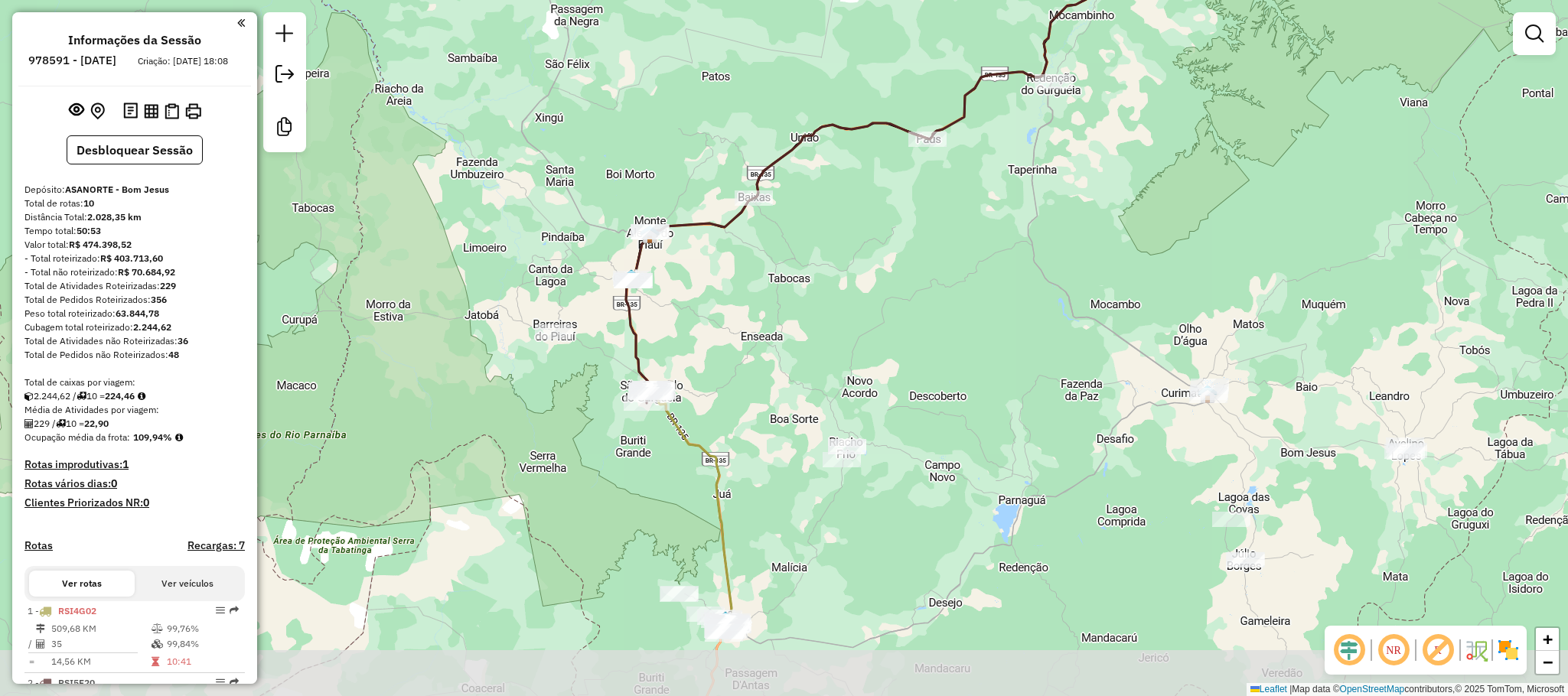
drag, startPoint x: 1261, startPoint y: 327, endPoint x: 1035, endPoint y: 228, distance: 246.7
click at [1044, 233] on div "Janela de atendimento Grade de atendimento Capacidade Transportadoras Veículos …" at bounding box center [784, 348] width 1568 height 696
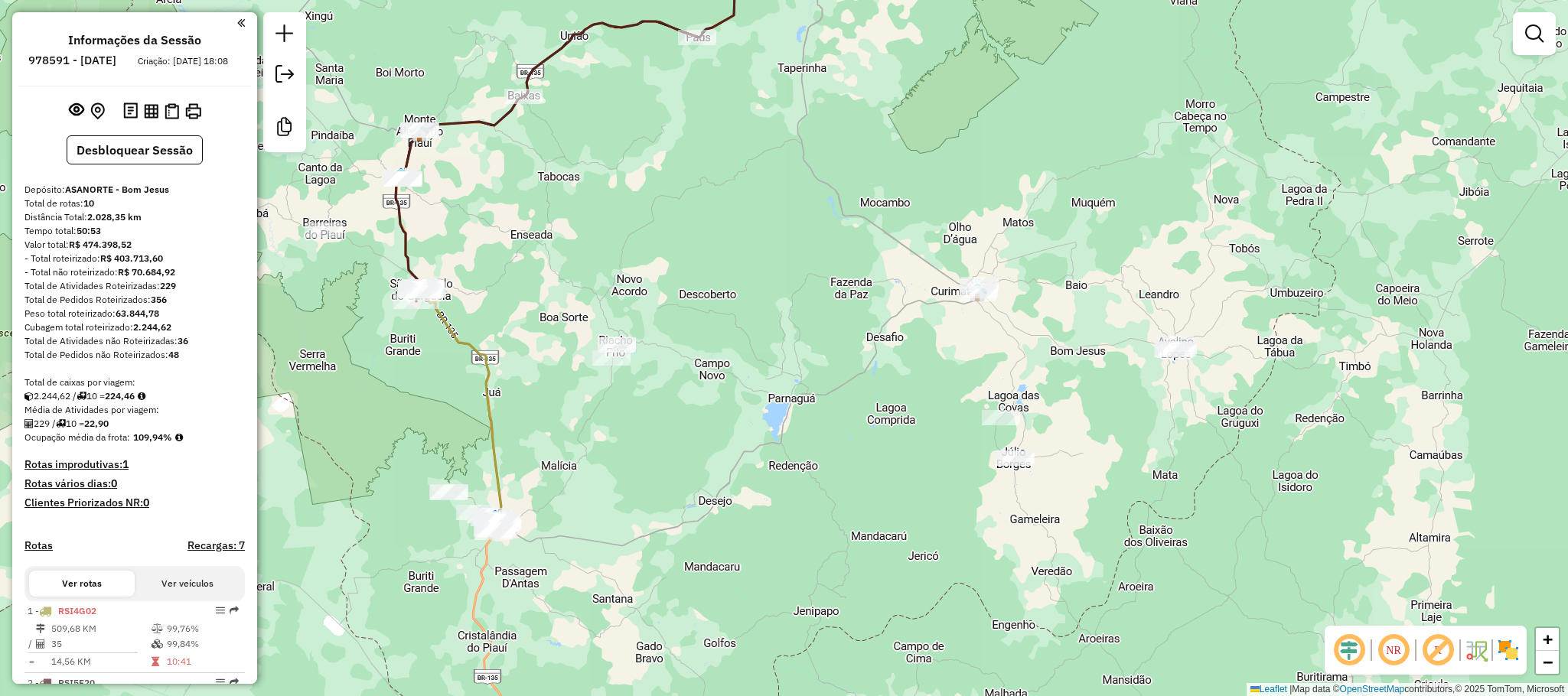
drag, startPoint x: 746, startPoint y: 207, endPoint x: 859, endPoint y: 271, distance: 129.9
click at [858, 268] on div "Janela de atendimento Grade de atendimento Capacidade Transportadoras Veículos …" at bounding box center [784, 348] width 1568 height 696
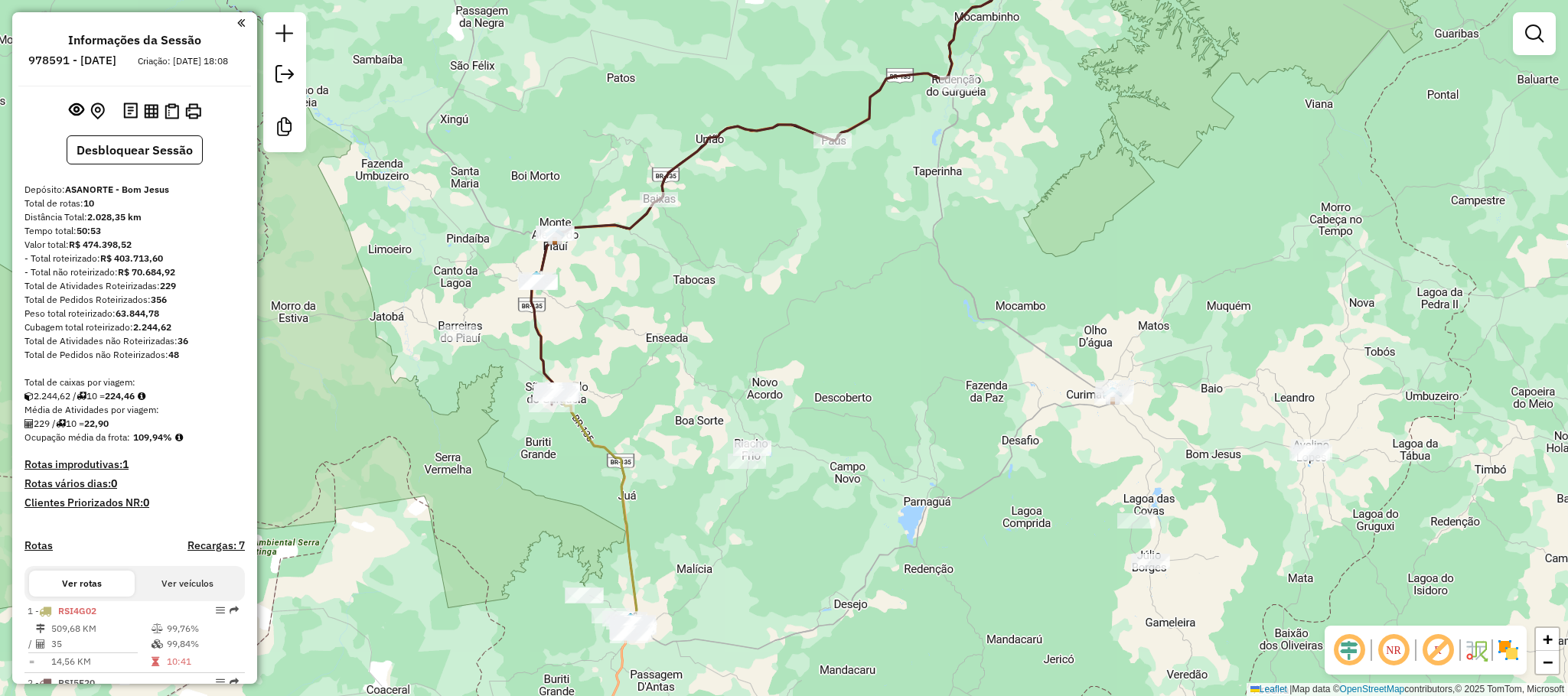
drag, startPoint x: 753, startPoint y: 249, endPoint x: 781, endPoint y: 343, distance: 98.1
click at [781, 343] on div "Janela de atendimento Grade de atendimento Capacidade Transportadoras Veículos …" at bounding box center [784, 348] width 1568 height 696
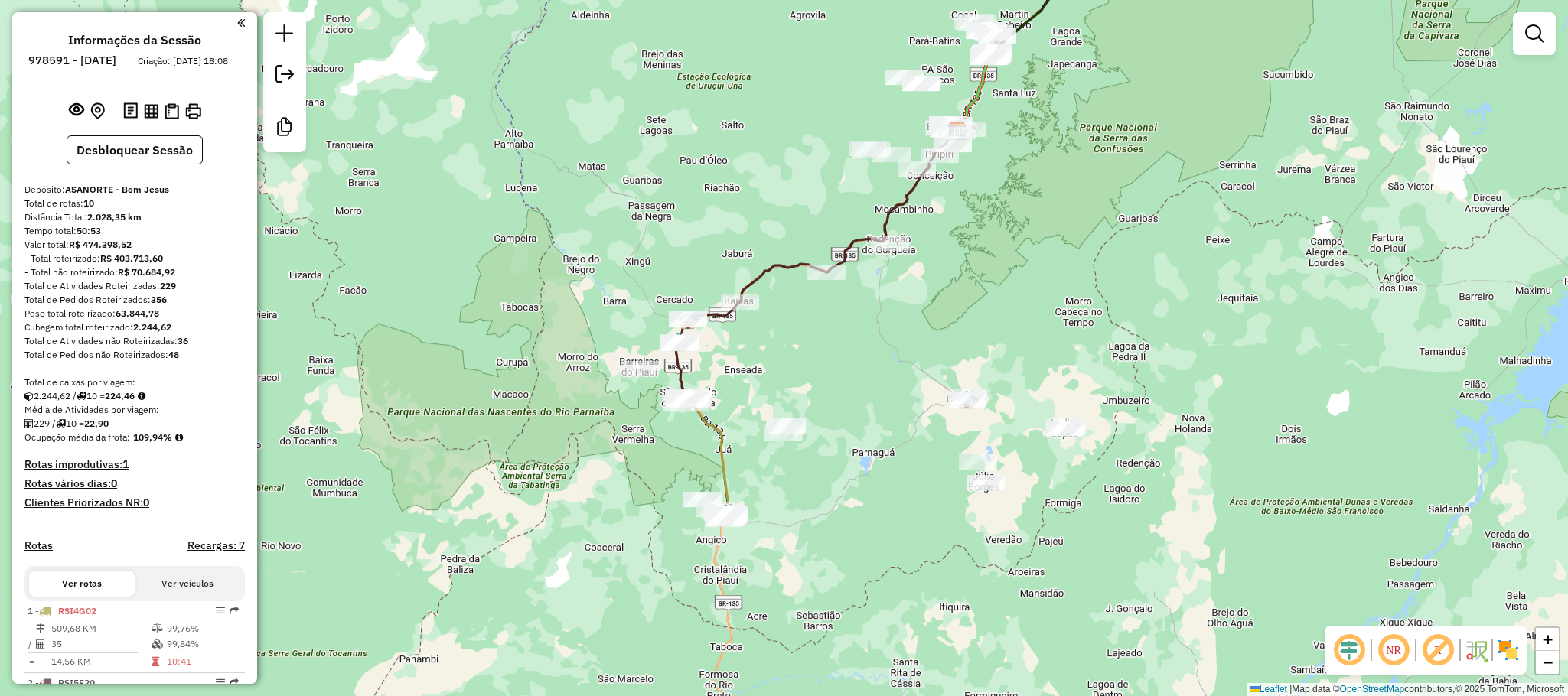
drag, startPoint x: 950, startPoint y: 230, endPoint x: 938, endPoint y: 226, distance: 12.6
click at [938, 226] on div "Janela de atendimento Grade de atendimento Capacidade Transportadoras Veículos …" at bounding box center [784, 348] width 1568 height 696
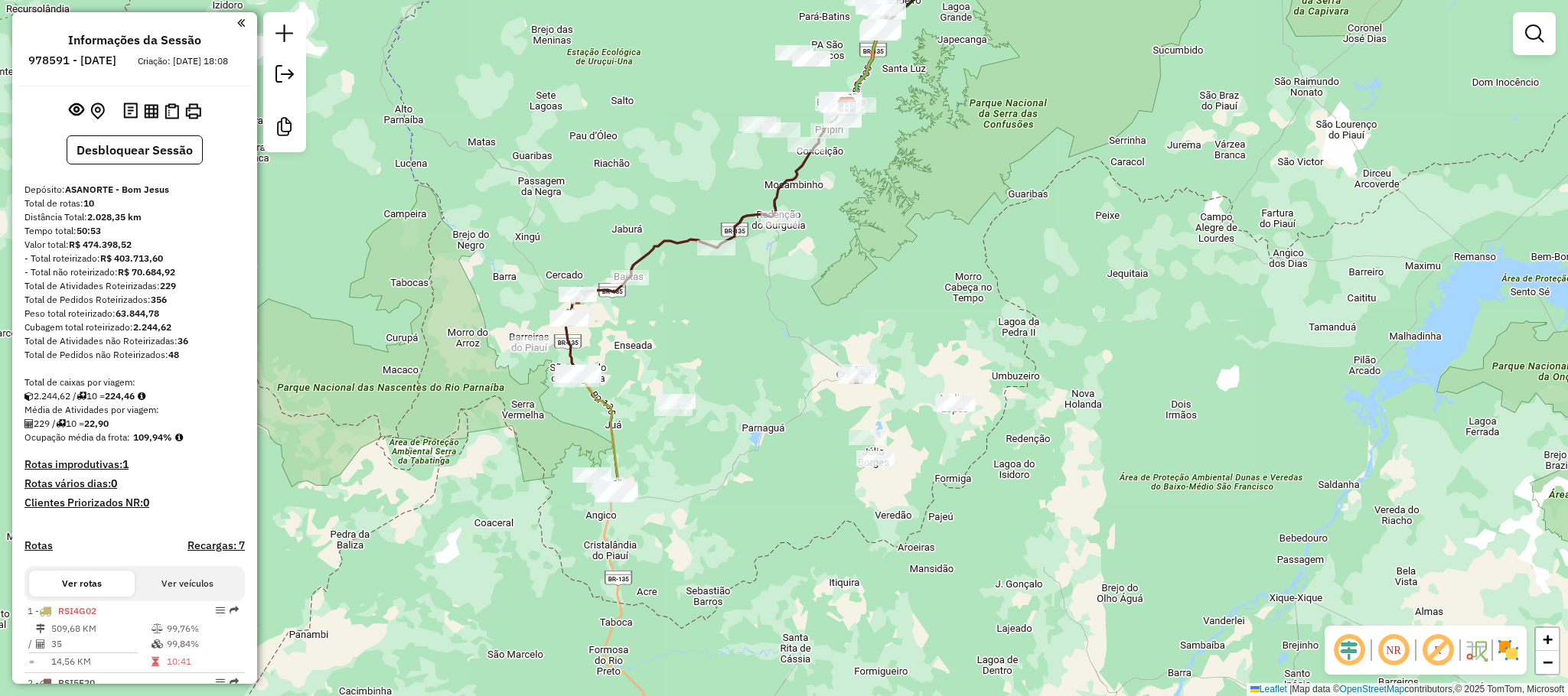
click at [948, 217] on div "Janela de atendimento Grade de atendimento Capacidade Transportadoras Veículos …" at bounding box center [784, 348] width 1568 height 696
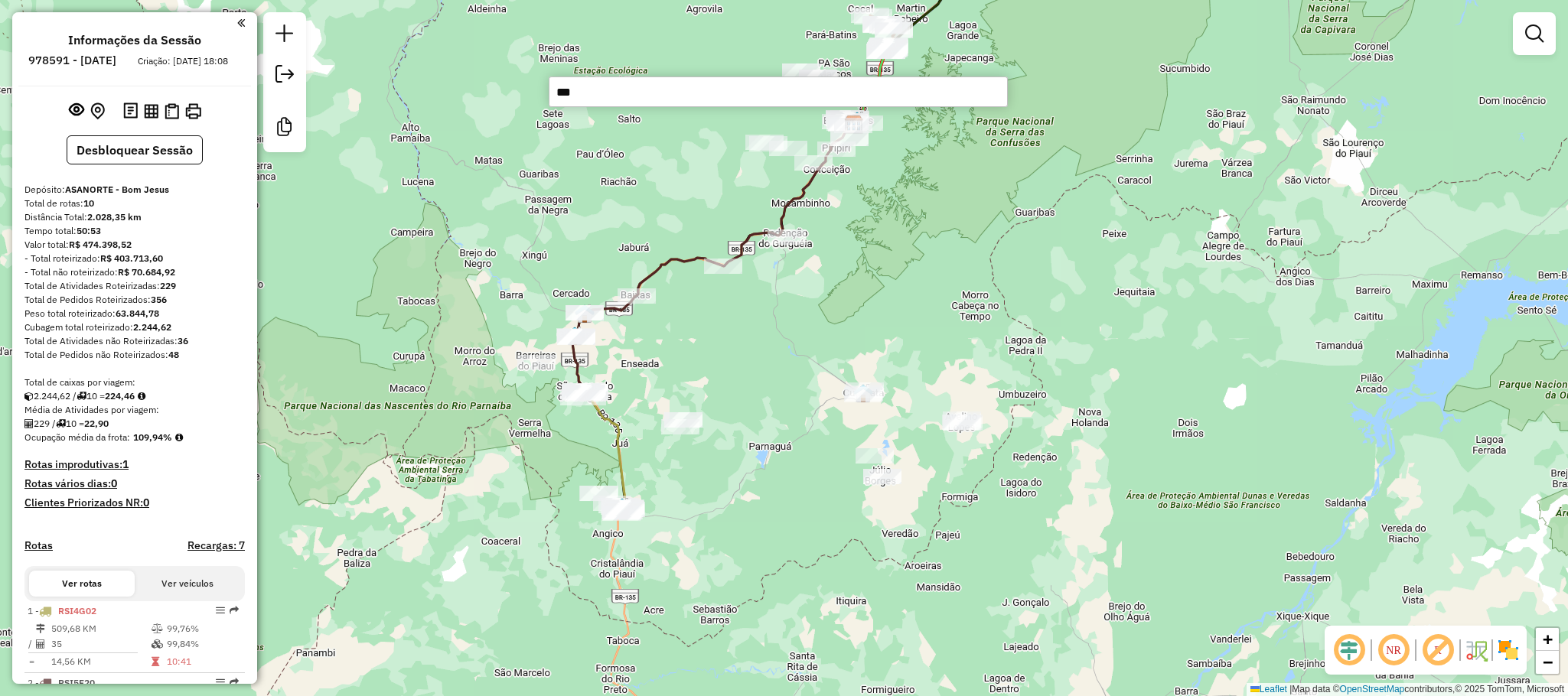
type input "***"
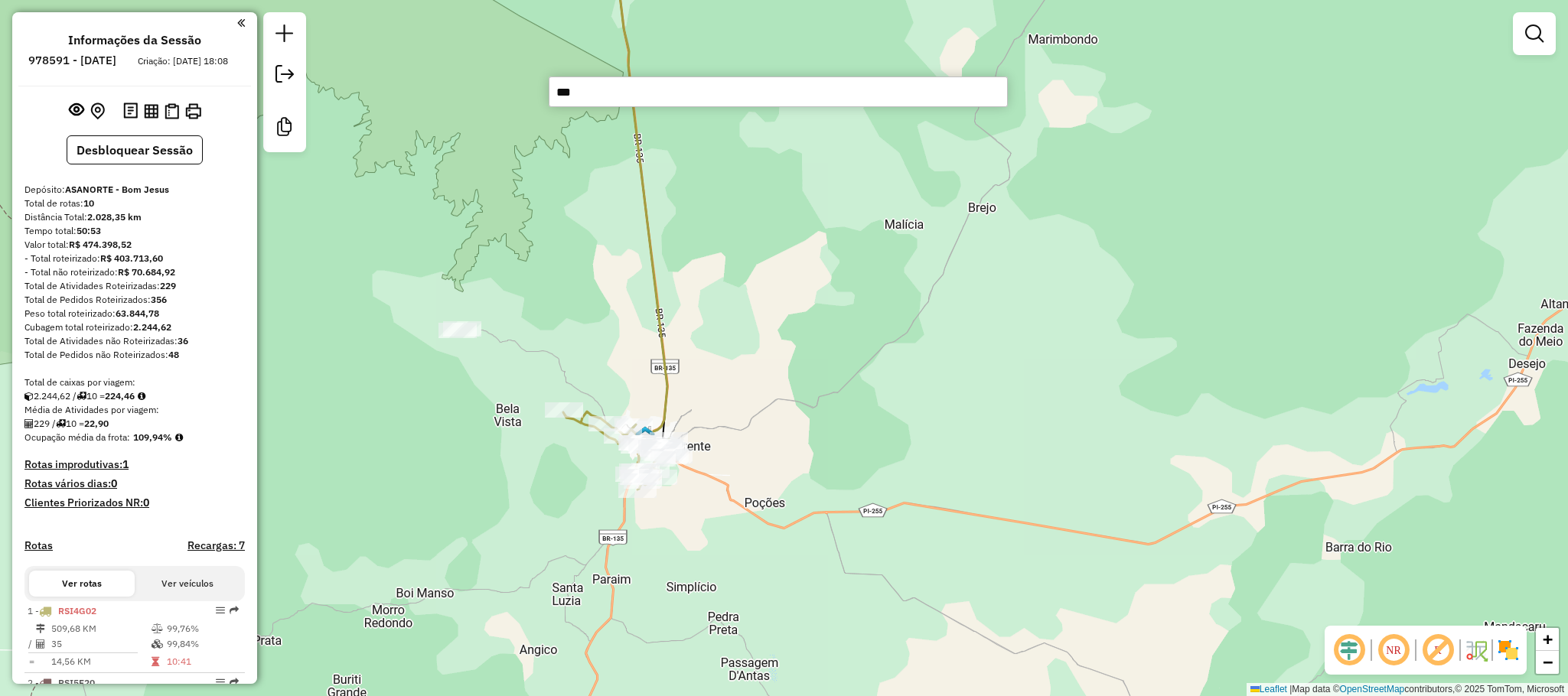
click at [661, 351] on icon at bounding box center [639, 184] width 55 height 507
select select "**********"
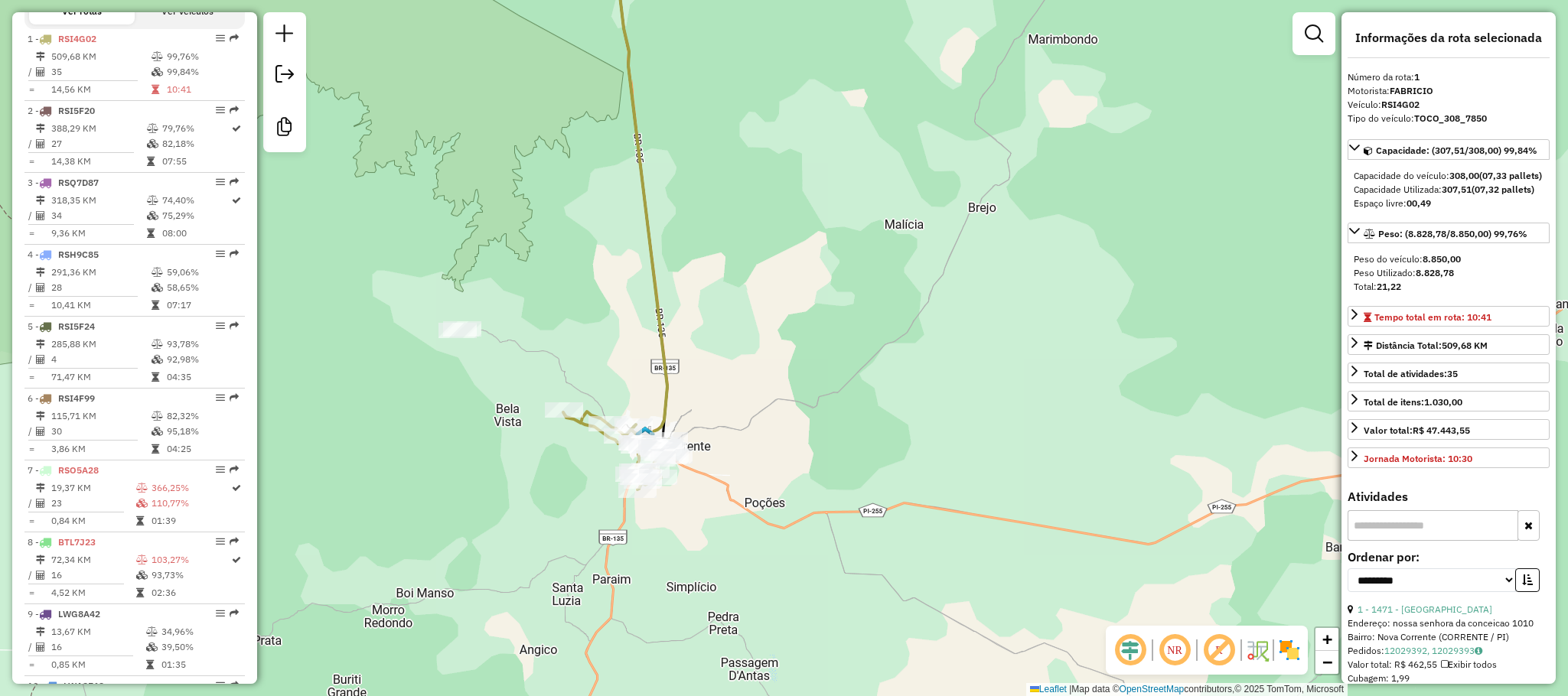
scroll to position [602, 0]
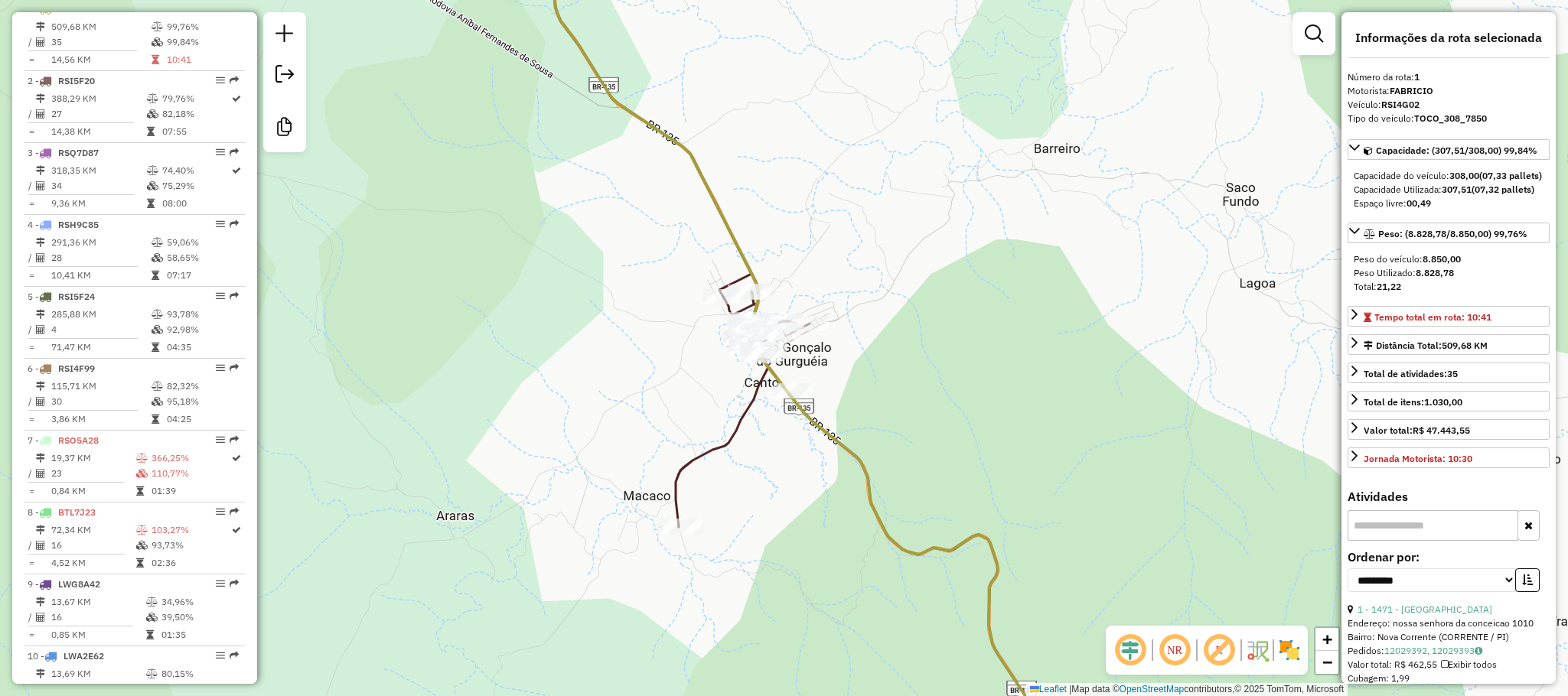
click at [739, 427] on icon at bounding box center [742, 410] width 134 height 236
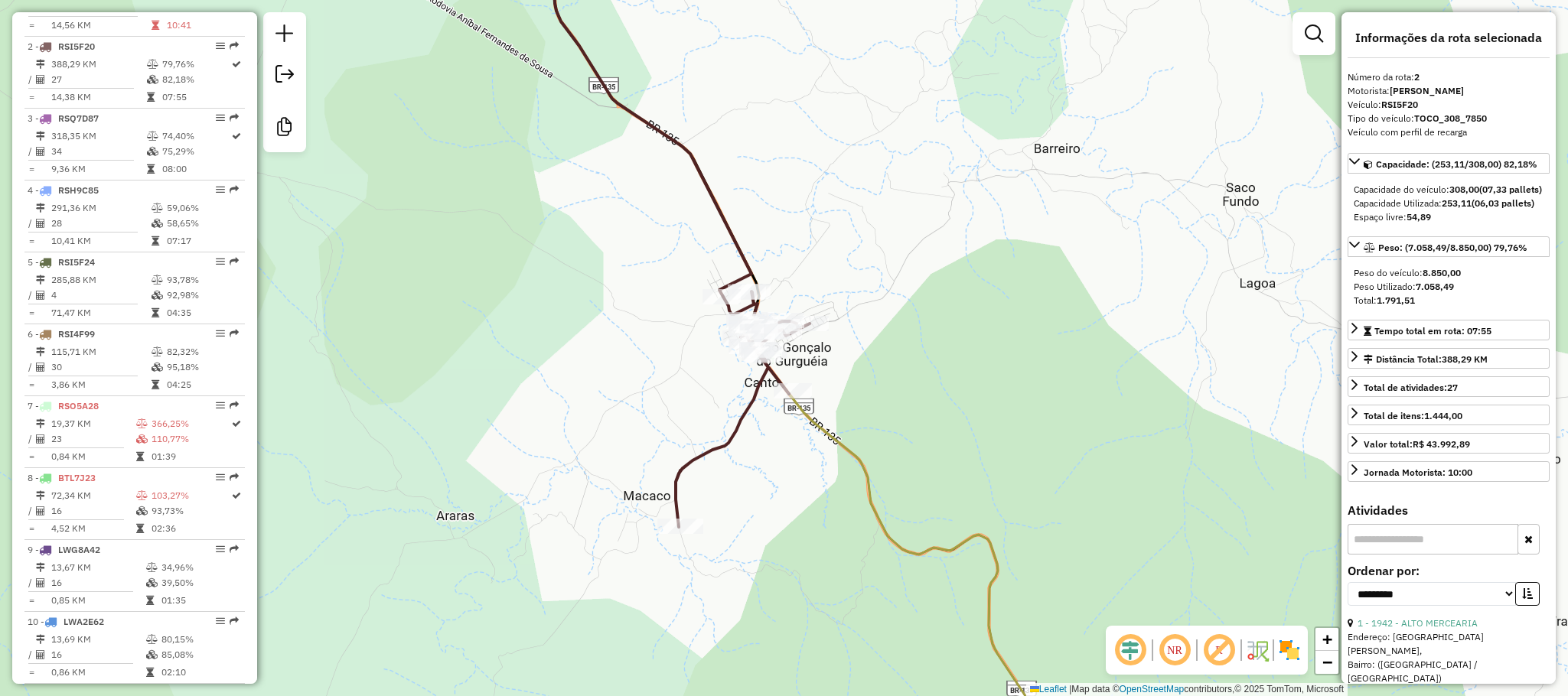
scroll to position [675, 0]
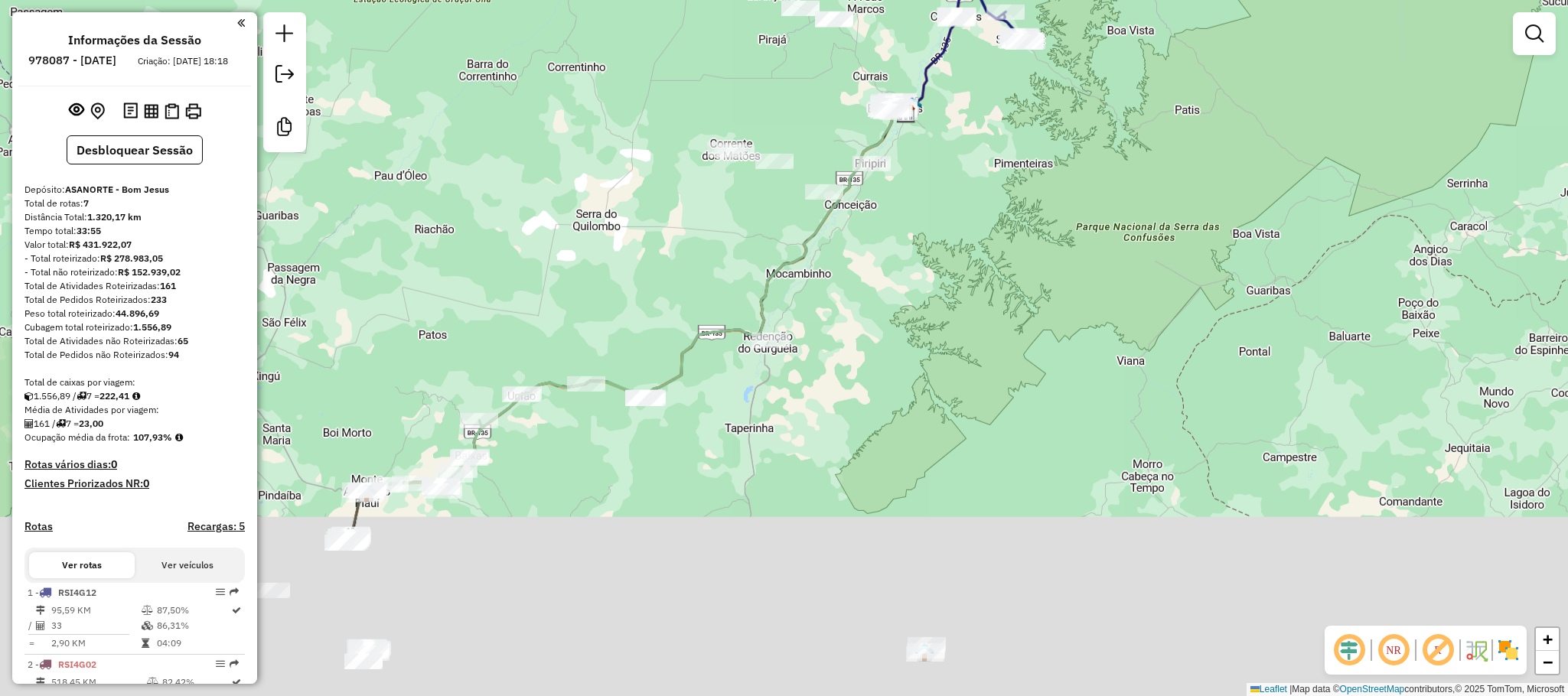
drag, startPoint x: 764, startPoint y: 586, endPoint x: 973, endPoint y: 193, distance: 445.1
click at [960, 224] on div "Janela de atendimento Grade de atendimento Capacidade Transportadoras Veículos …" at bounding box center [784, 348] width 1568 height 696
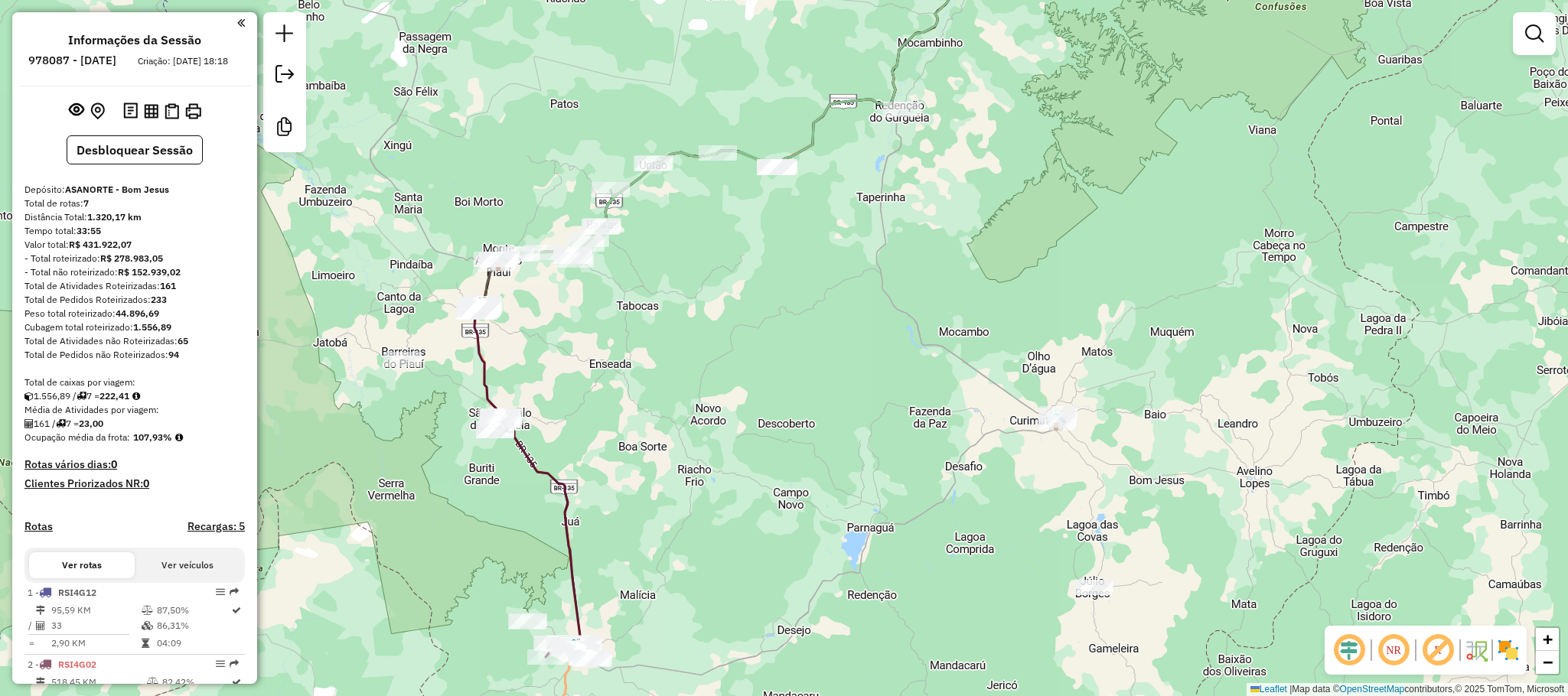
drag, startPoint x: 818, startPoint y: 526, endPoint x: 842, endPoint y: 228, distance: 299.0
click at [842, 231] on div "Janela de atendimento Grade de atendimento Capacidade Transportadoras Veículos …" at bounding box center [784, 348] width 1568 height 696
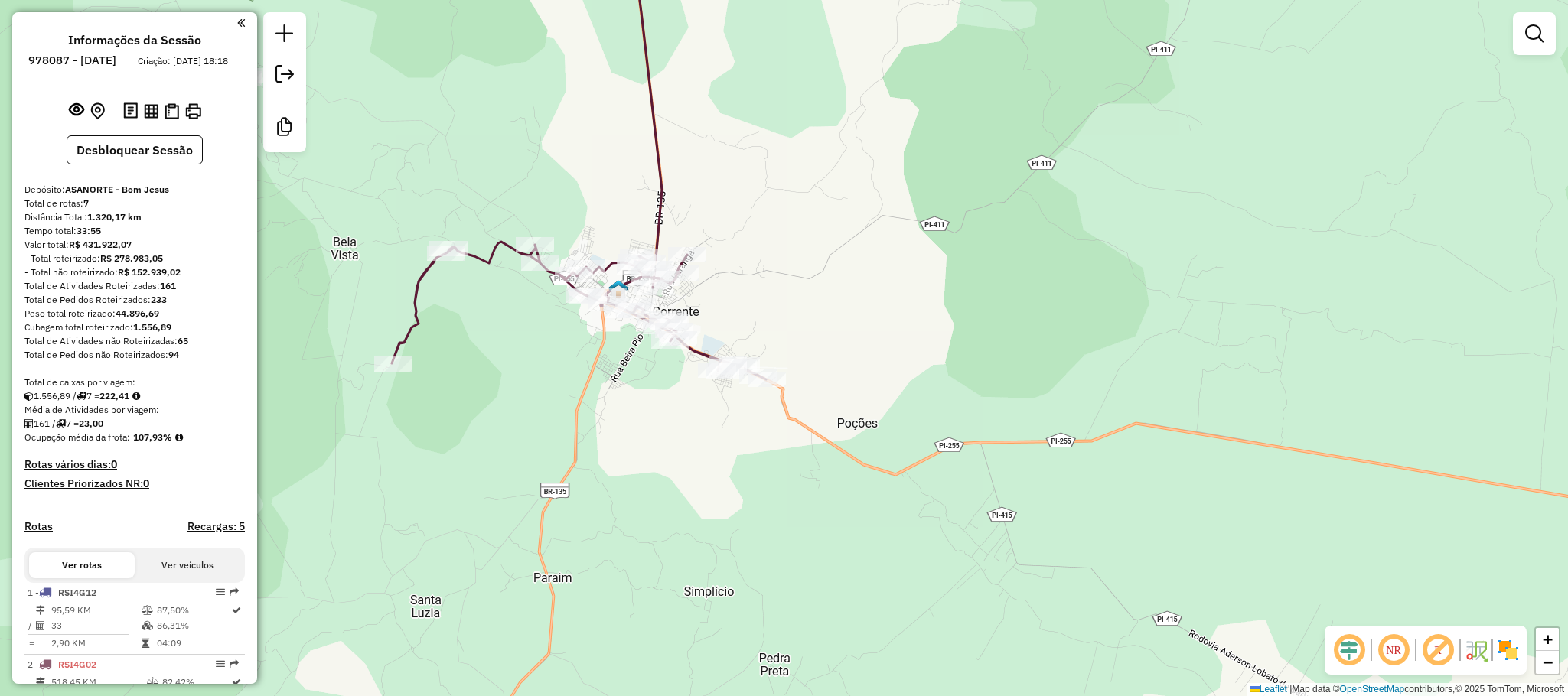
click at [657, 197] on icon at bounding box center [646, 103] width 32 height 346
select select "**********"
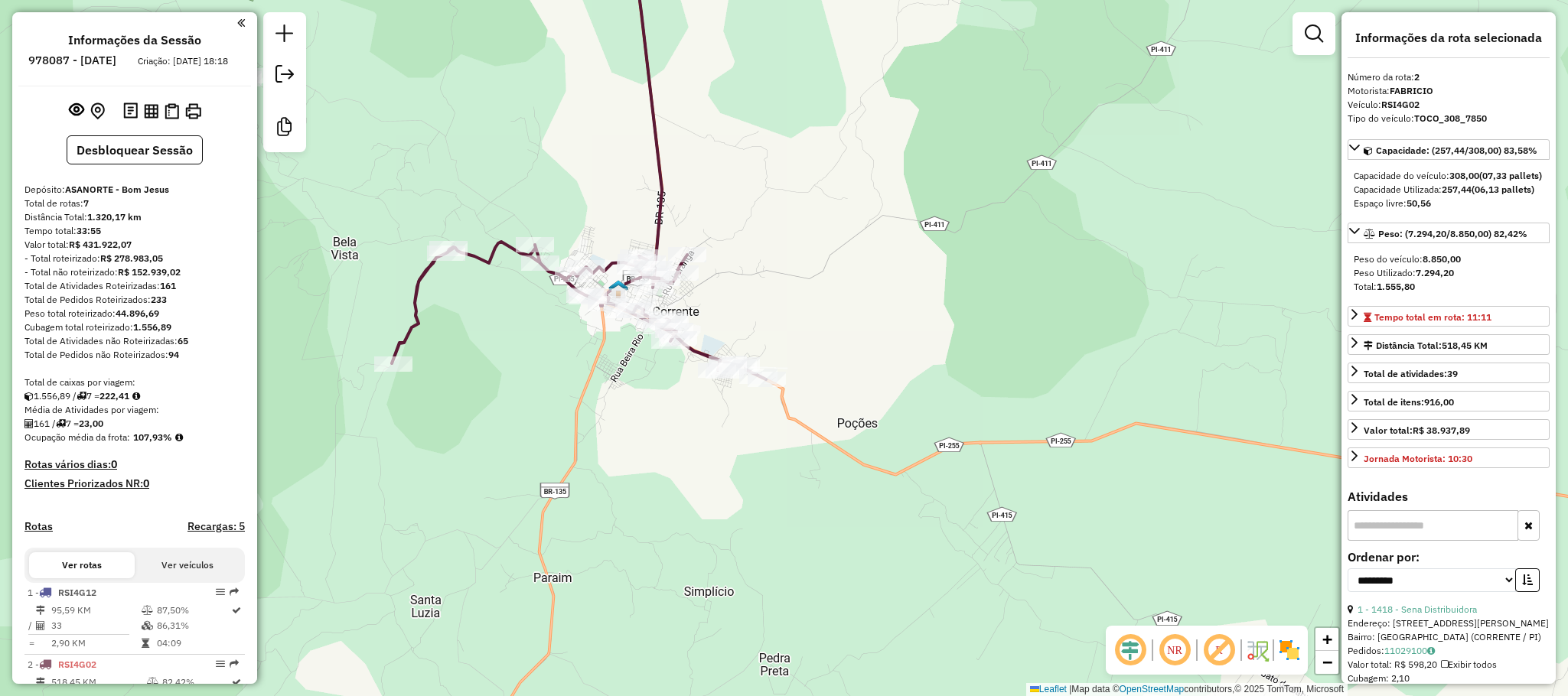
scroll to position [656, 0]
